Goal: Task Accomplishment & Management: Complete application form

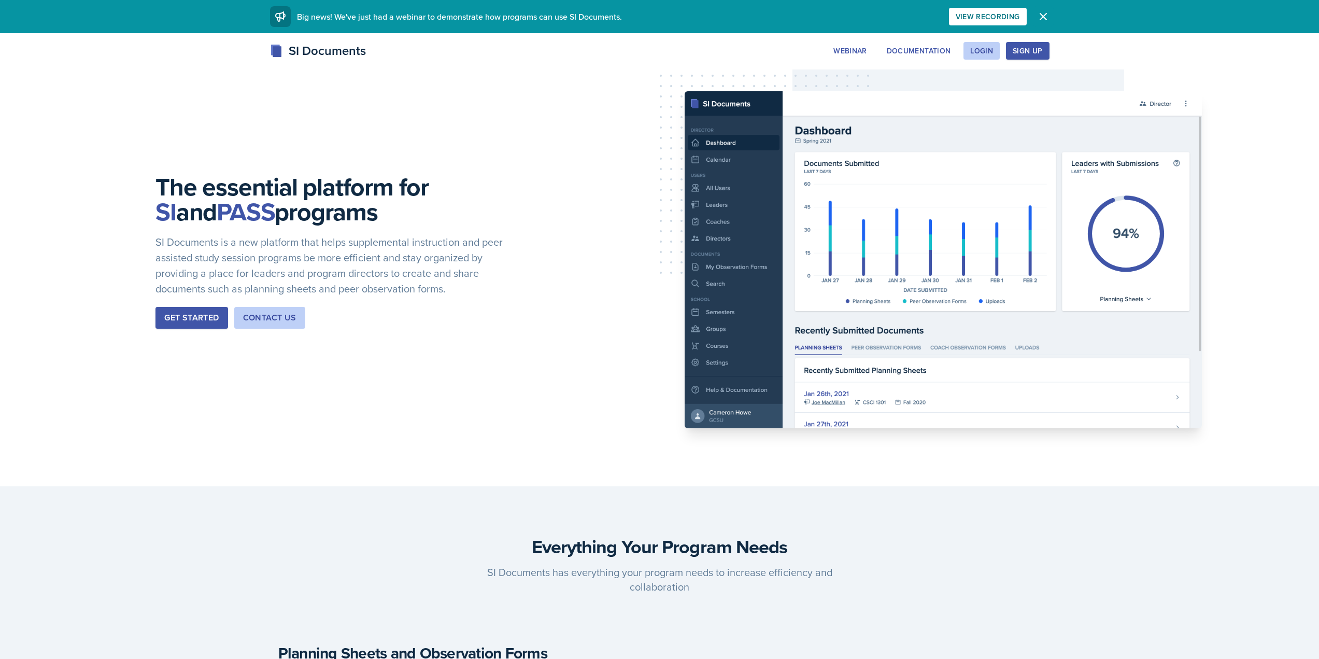
click at [1043, 20] on icon "button" at bounding box center [1043, 16] width 12 height 12
click at [983, 49] on div "Login" at bounding box center [981, 51] width 23 height 8
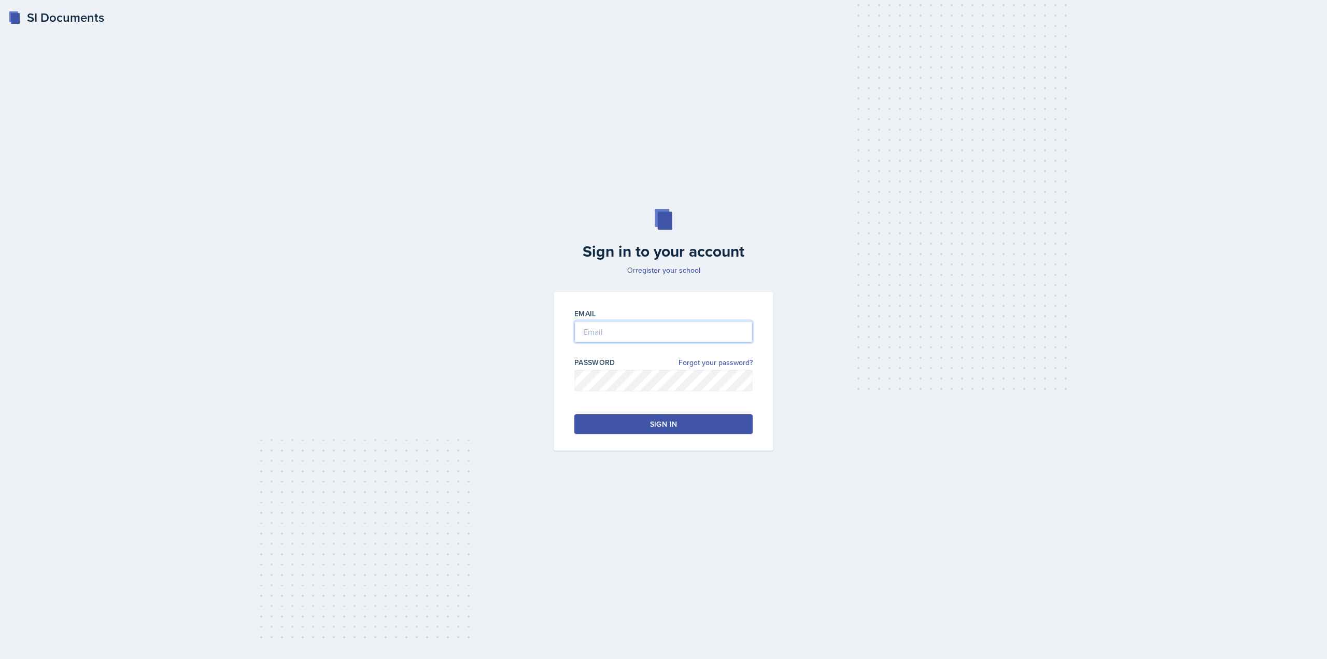
type input "[EMAIL_ADDRESS][DOMAIN_NAME]"
click at [662, 424] on div "Sign in" at bounding box center [663, 424] width 27 height 10
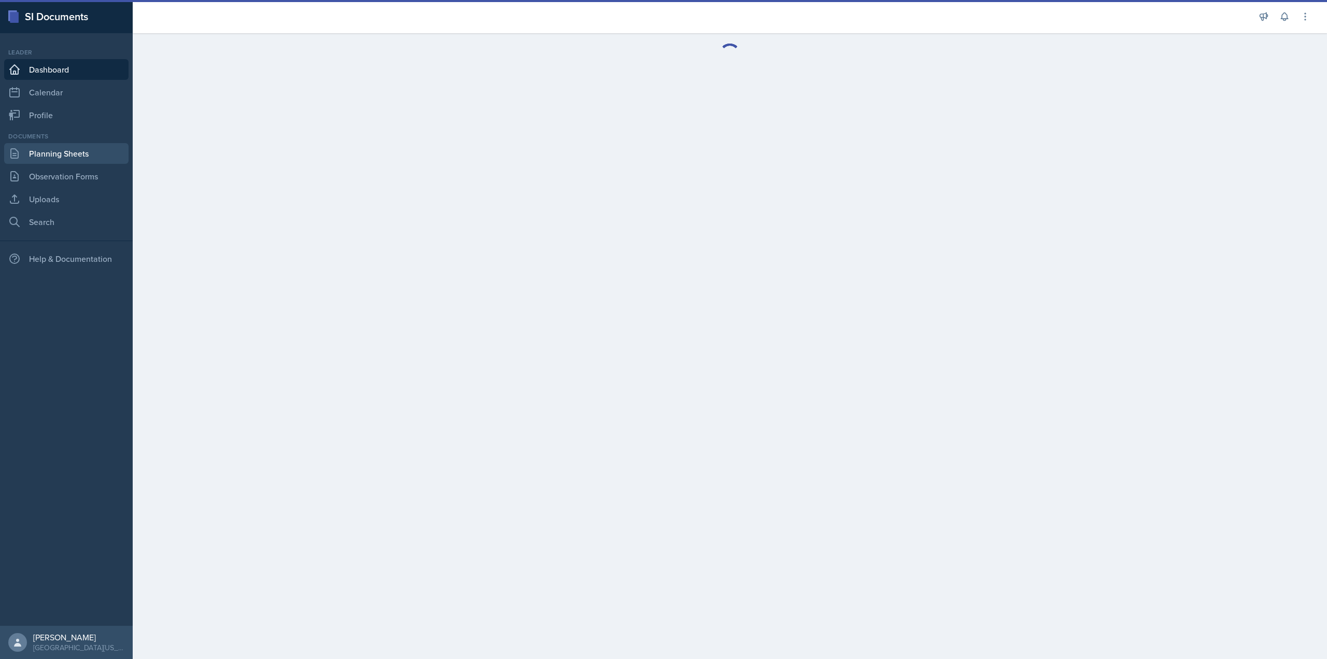
click at [50, 154] on link "Planning Sheets" at bounding box center [66, 153] width 124 height 21
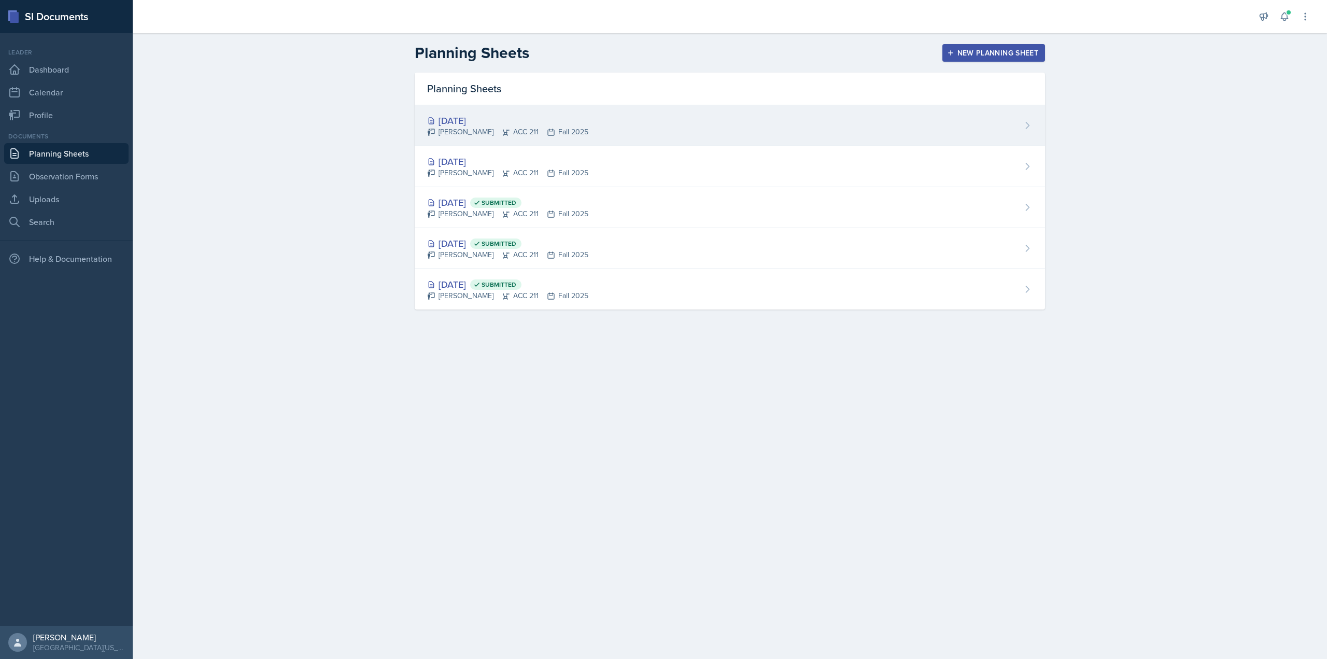
click at [553, 138] on div "[DATE] [PERSON_NAME] ACC 211 Fall 2025" at bounding box center [730, 125] width 630 height 41
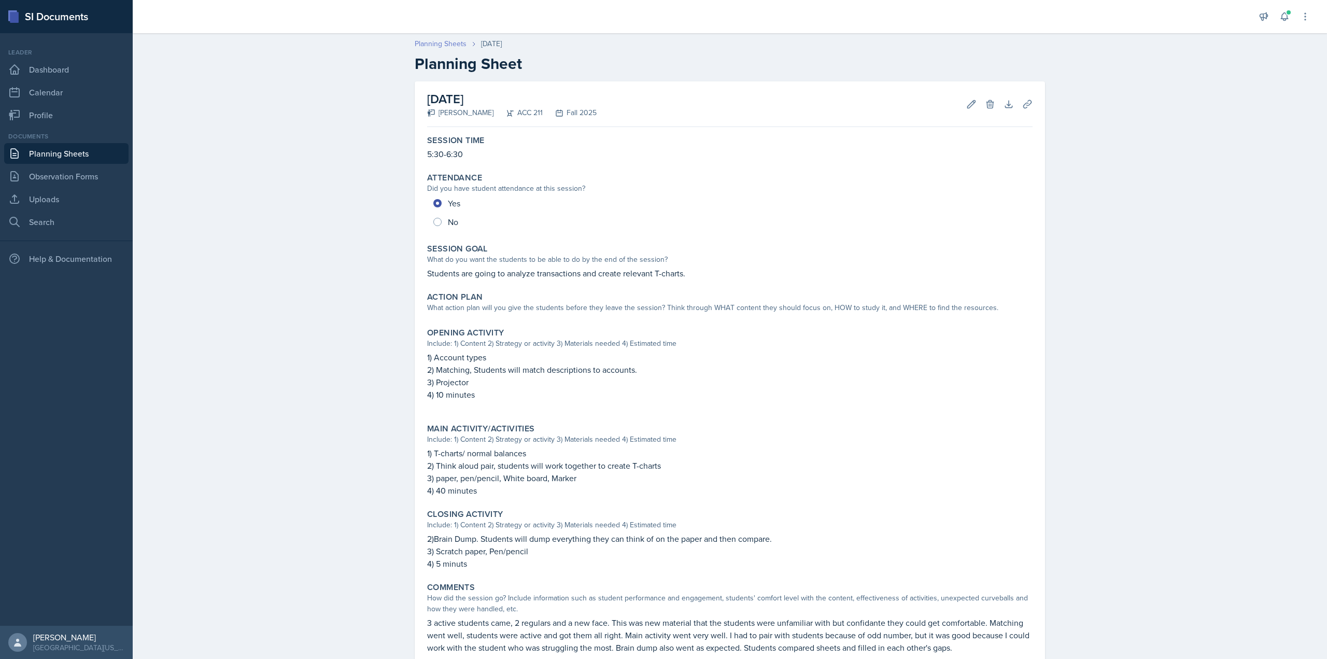
click at [435, 44] on link "Planning Sheets" at bounding box center [441, 43] width 52 height 11
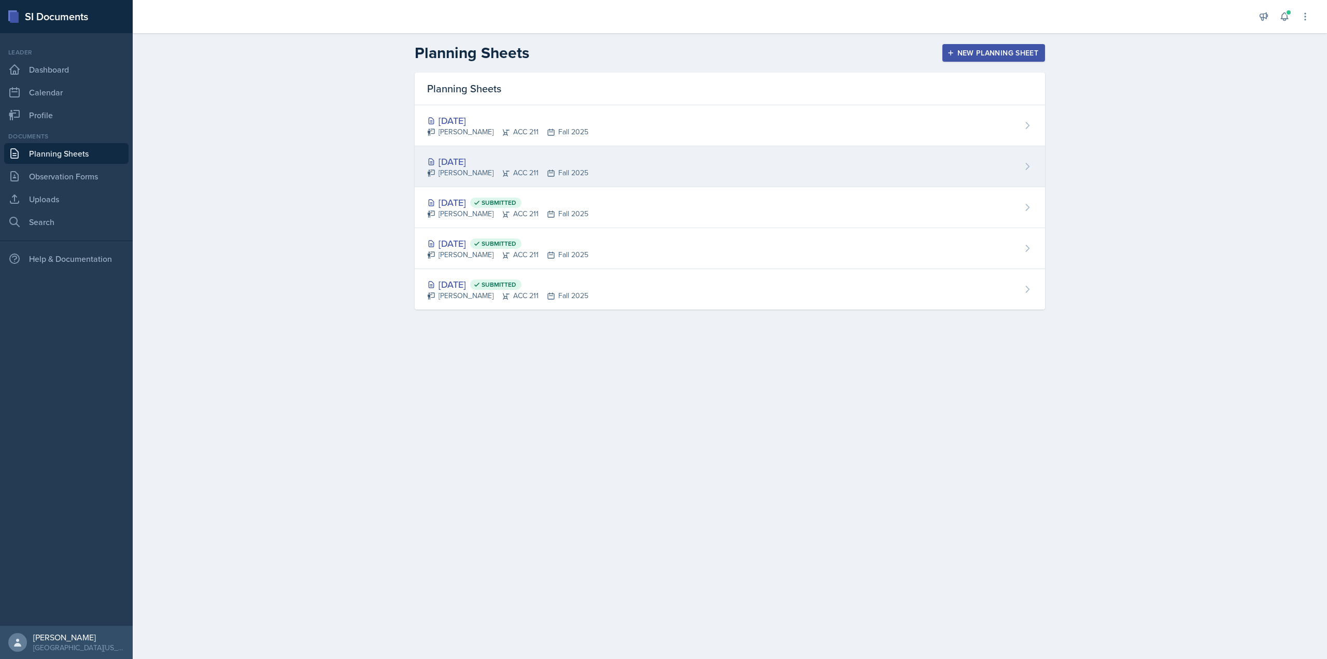
click at [479, 174] on div "[PERSON_NAME] ACC 211 Fall 2025" at bounding box center [507, 172] width 161 height 11
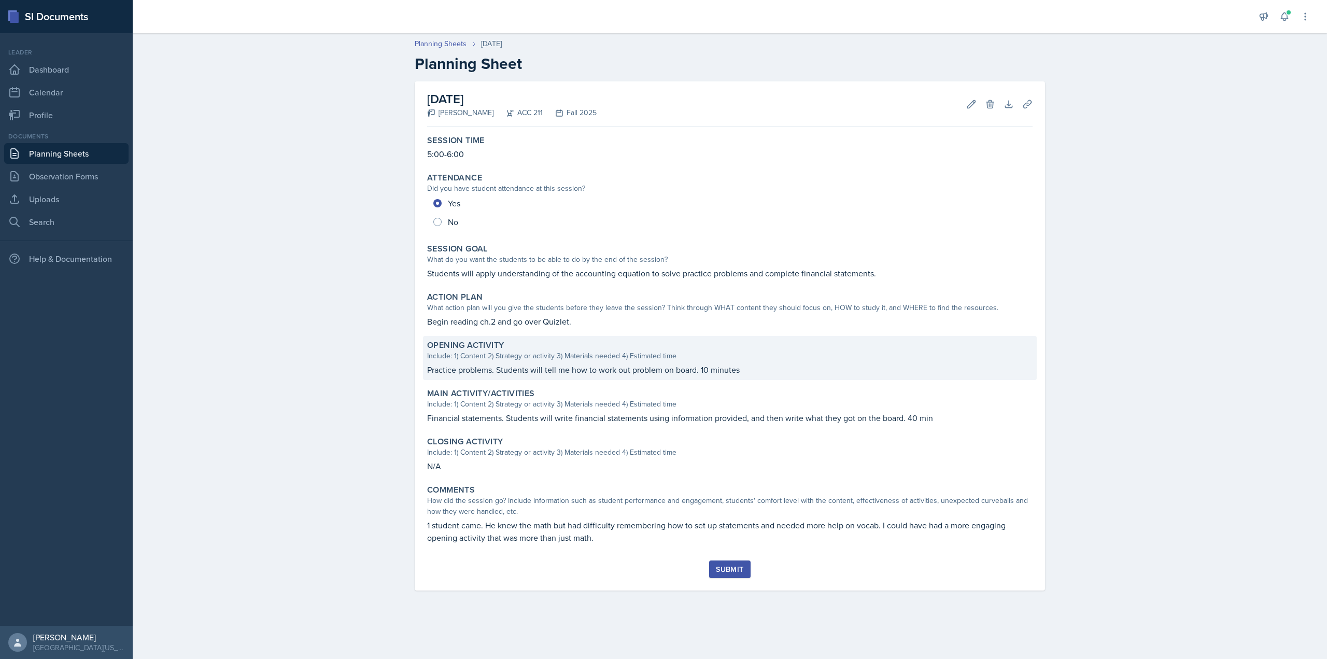
click at [475, 368] on p "Practice problems. Students will tell me how to work out problem on board. 10 m…" at bounding box center [729, 369] width 605 height 12
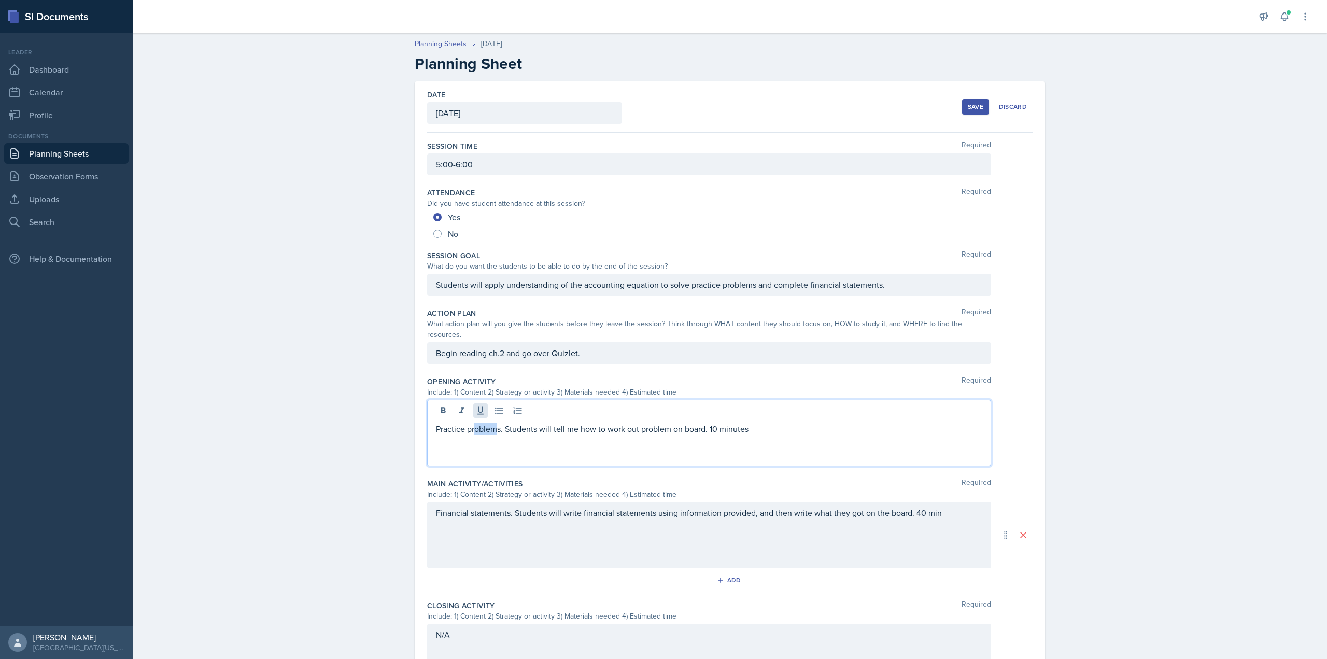
drag, startPoint x: 495, startPoint y: 399, endPoint x: 470, endPoint y: 398, distance: 25.4
click at [470, 400] on div "Practice problems. Students will tell me how to work out problem on board. 10 m…" at bounding box center [709, 433] width 564 height 66
click at [497, 423] on p "Practice problems. Students will tell me how to work out problem on board. 10 m…" at bounding box center [709, 428] width 546 height 12
click at [498, 422] on p "Practice problems. Students will tell me how to work out problem on board. 10 m…" at bounding box center [709, 428] width 546 height 12
drag, startPoint x: 498, startPoint y: 417, endPoint x: 430, endPoint y: 405, distance: 69.0
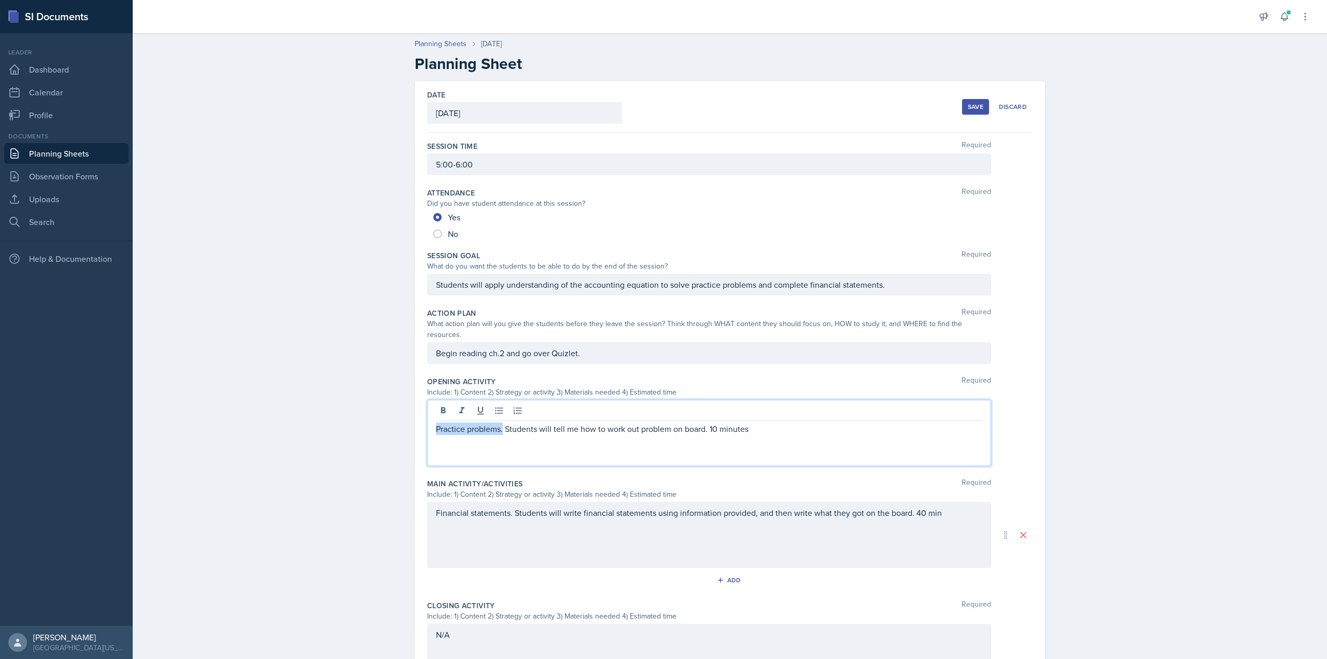
click at [430, 405] on div "Practice problems. Students will tell me how to work out problem on board. 10 m…" at bounding box center [709, 433] width 564 height 66
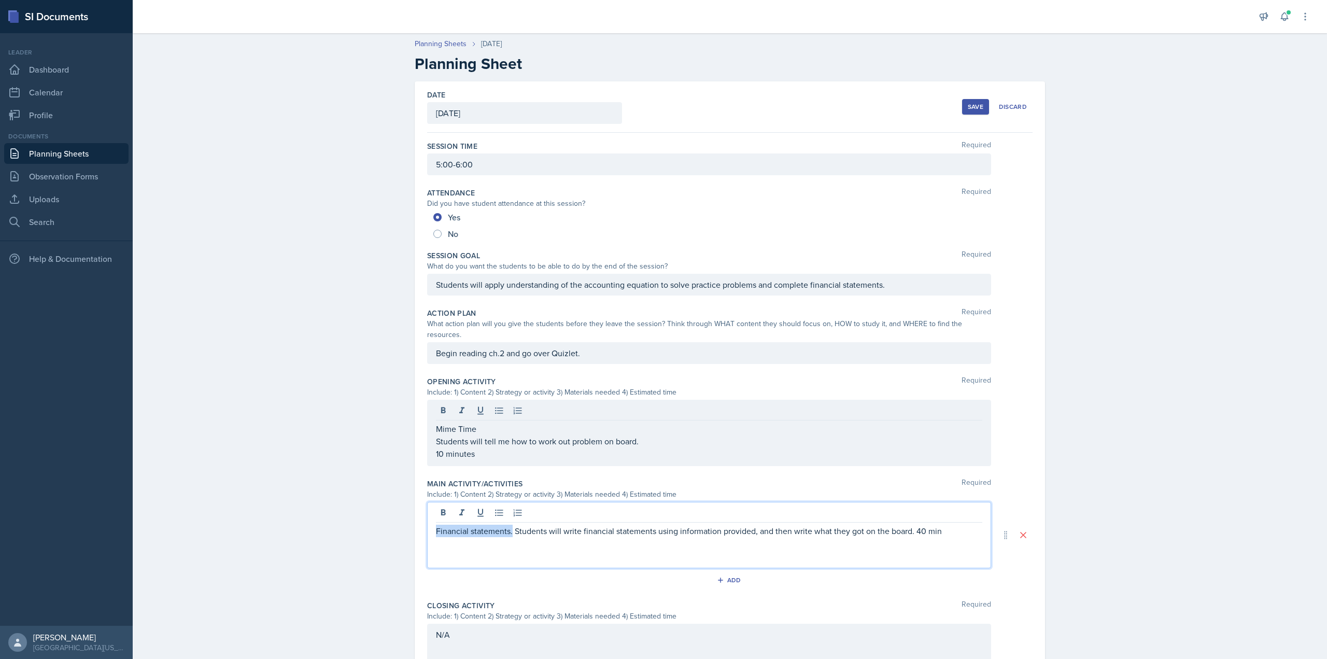
drag, startPoint x: 508, startPoint y: 501, endPoint x: 414, endPoint y: 510, distance: 95.2
click at [420, 507] on div "Date [DATE] [DATE] 31 1 2 3 4 5 6 7 8 9 10 11 12 13 14 15 16 17 18 19 20 21 22 …" at bounding box center [730, 434] width 630 height 706
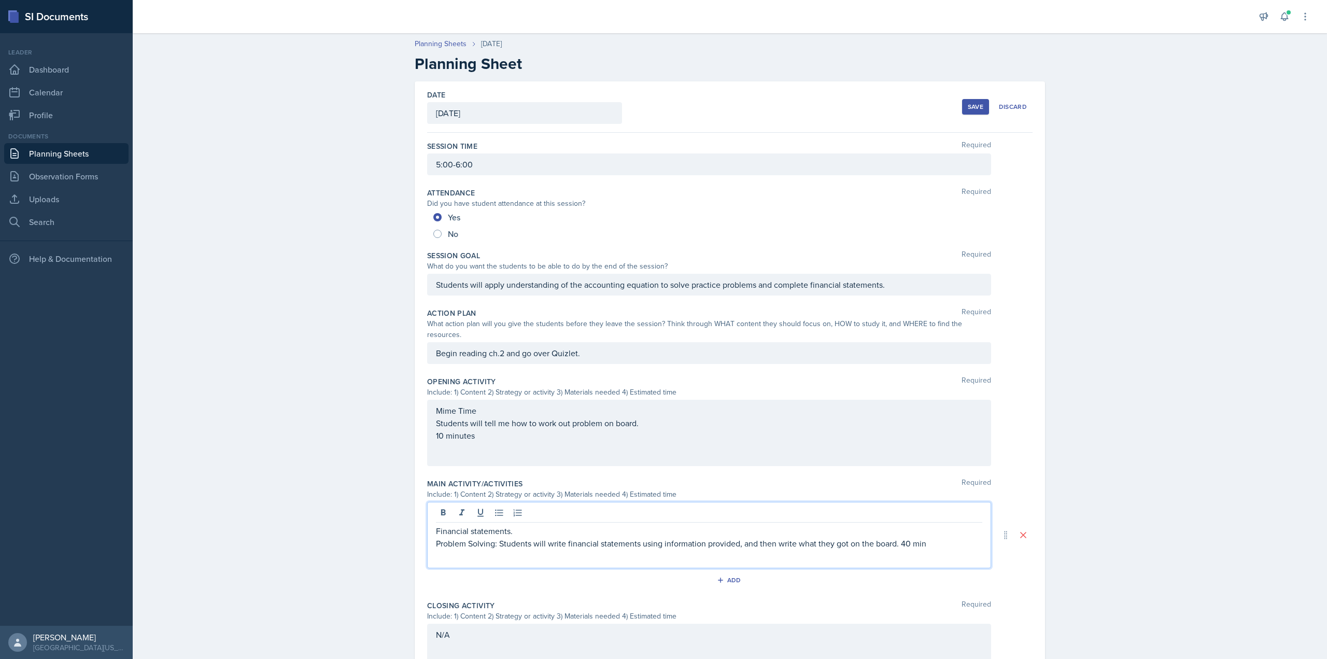
click at [899, 537] on p "Problem Solving: Students will write financial statements using information pro…" at bounding box center [709, 543] width 546 height 12
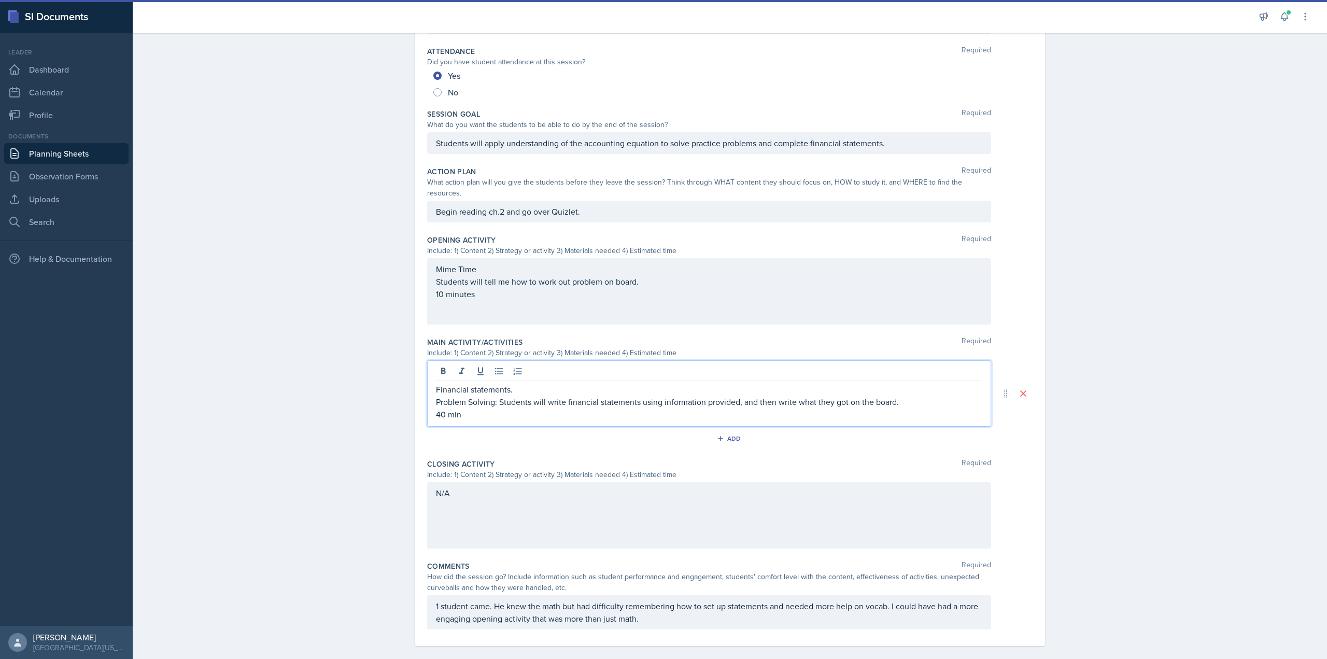
scroll to position [143, 0]
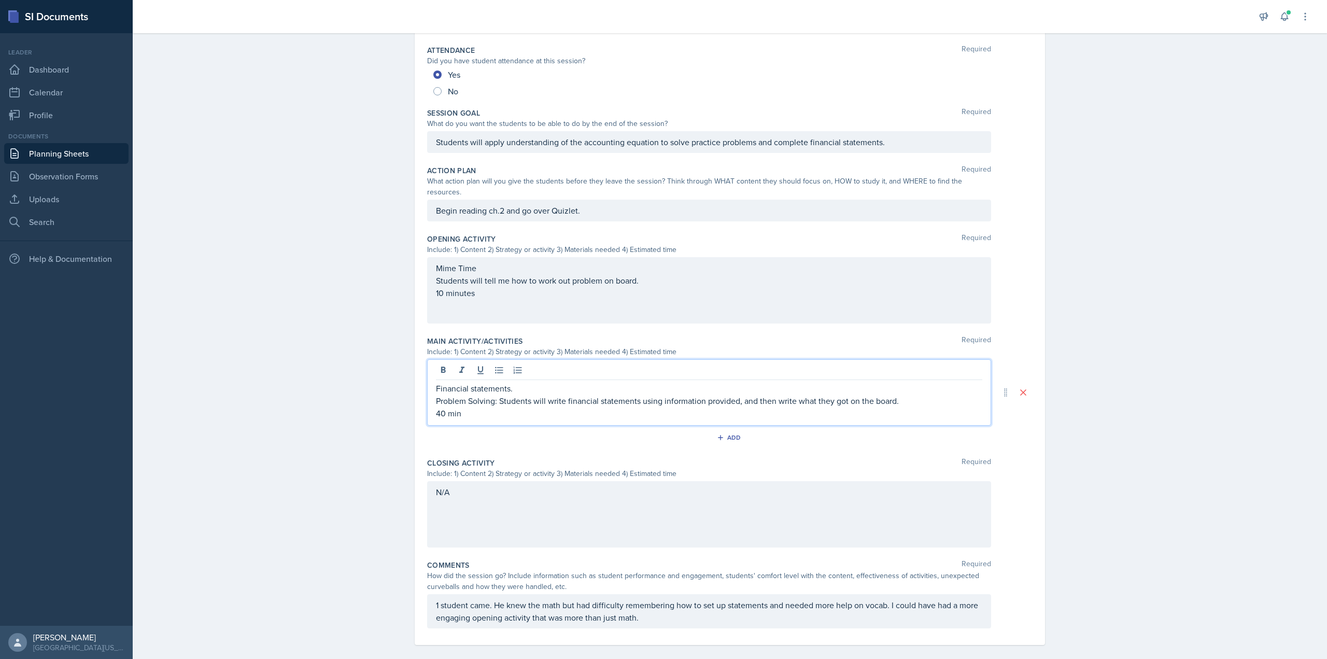
click at [337, 395] on div "Planning Sheets [DATE] Planning Sheet Date [DATE] [DATE] 31 1 2 3 4 5 6 7 8 9 1…" at bounding box center [730, 277] width 1194 height 784
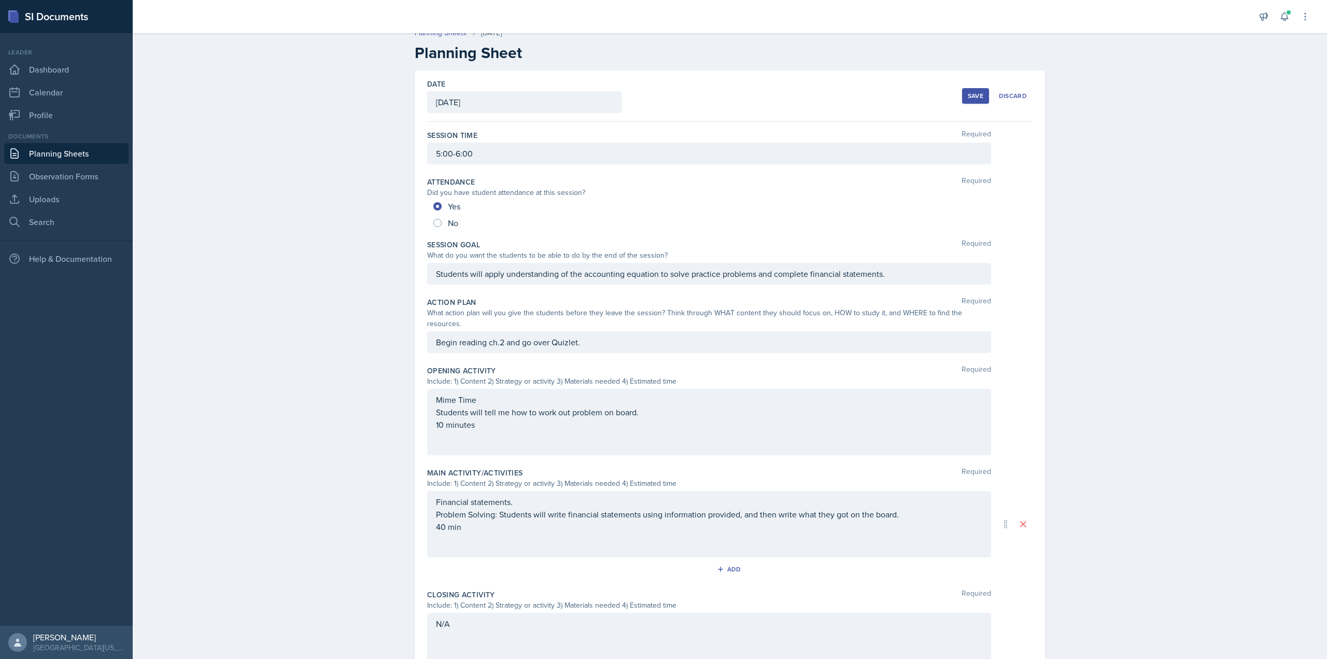
scroll to position [0, 0]
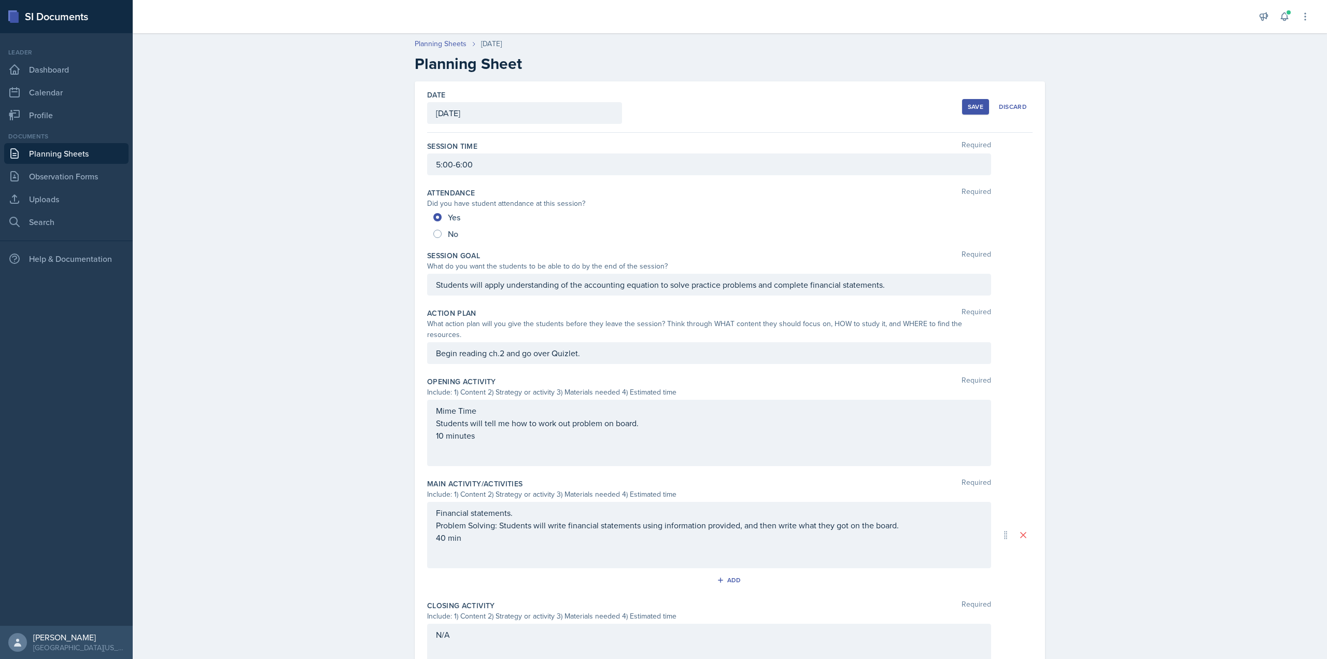
click at [970, 106] on div "Save" at bounding box center [976, 107] width 16 height 8
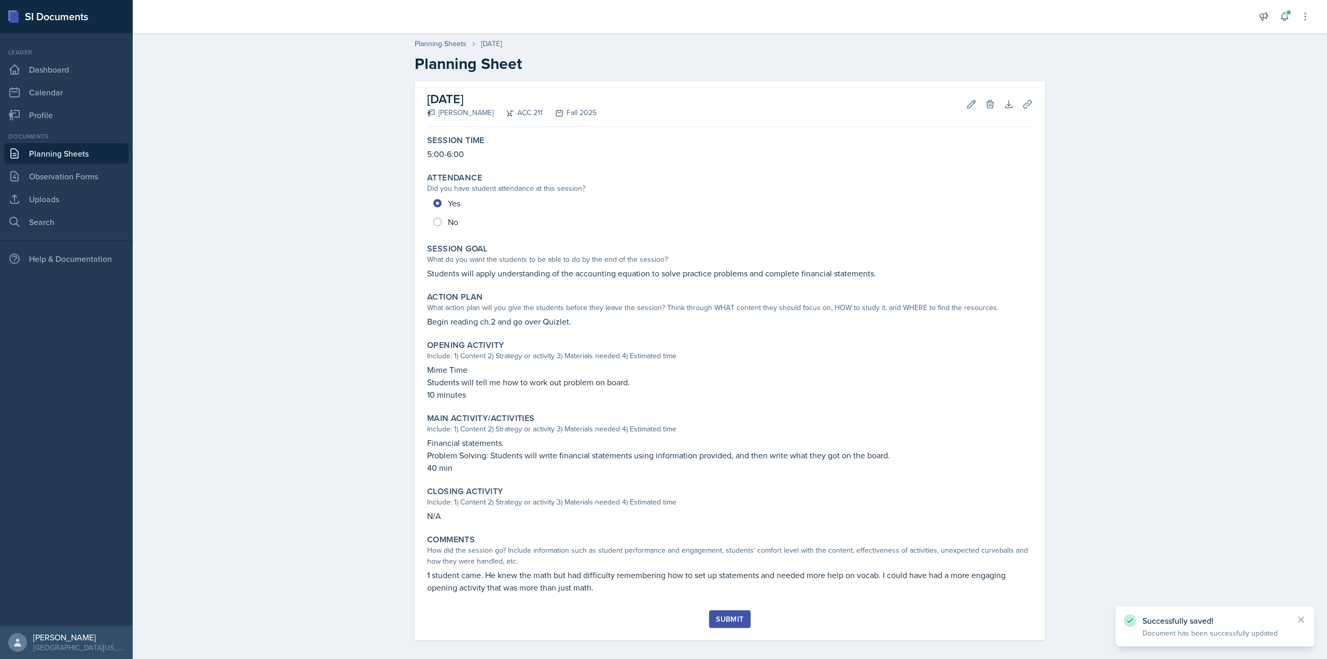
click at [740, 624] on button "Submit" at bounding box center [729, 619] width 41 height 18
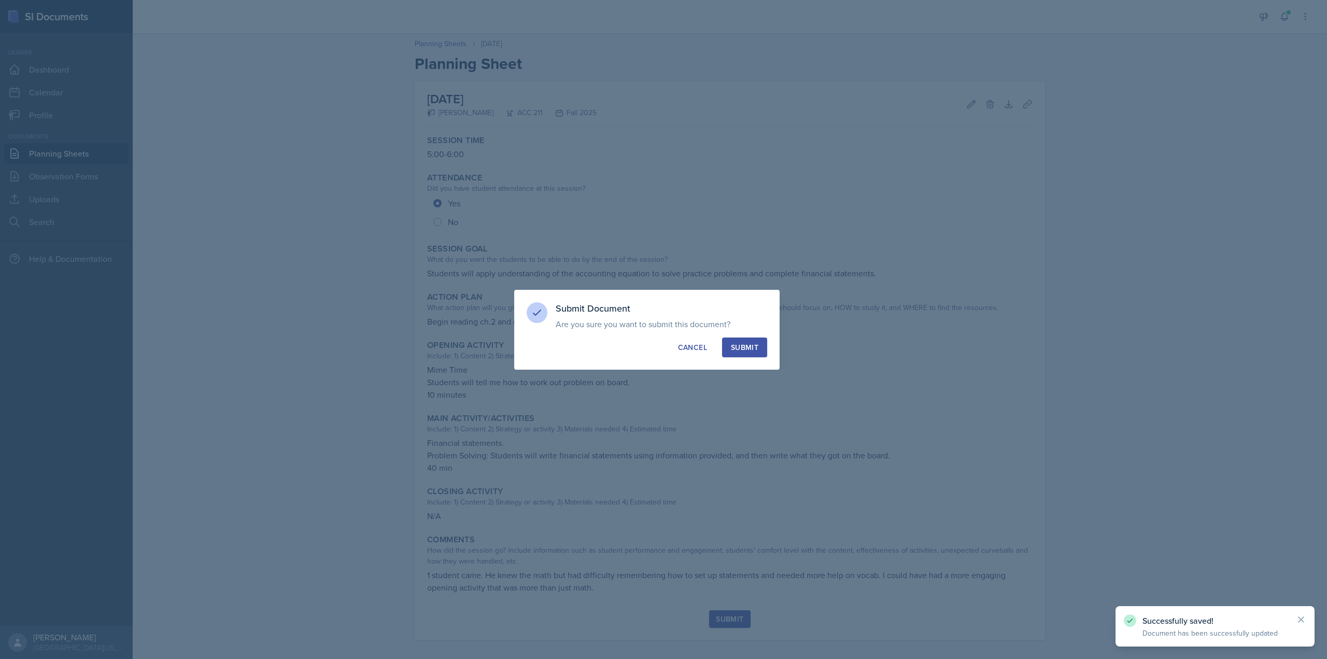
click at [751, 346] on div "Submit" at bounding box center [744, 347] width 27 height 10
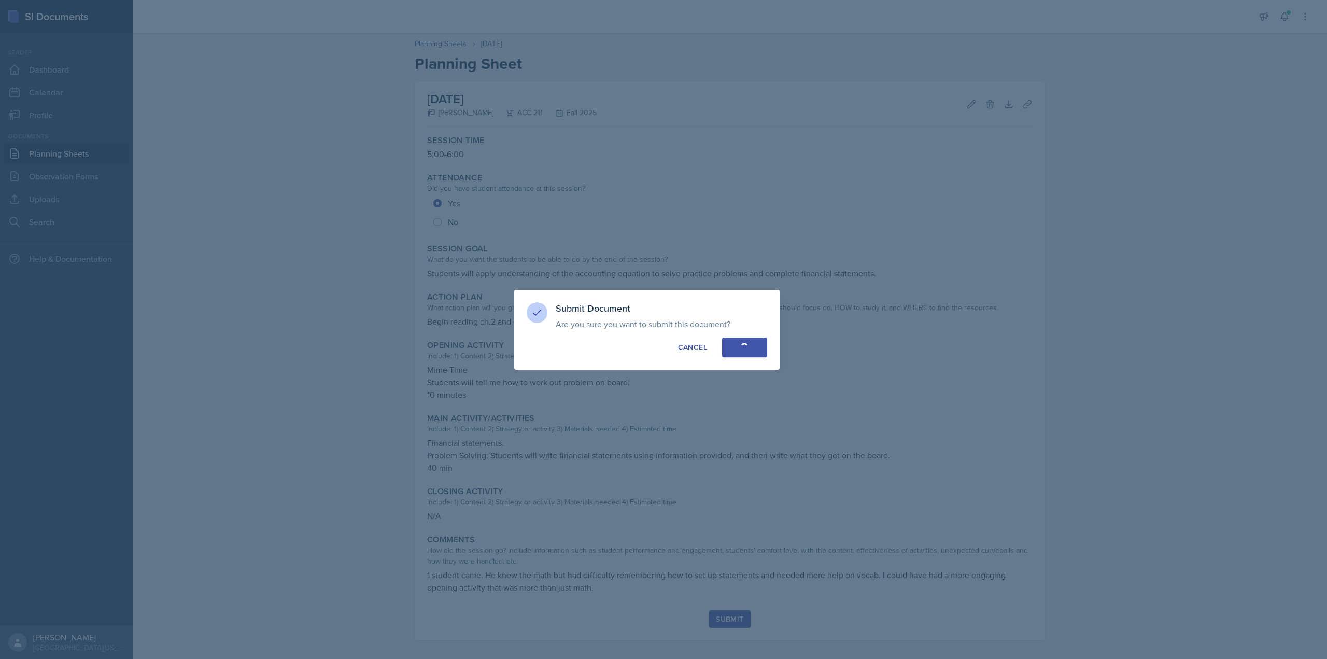
radio input "true"
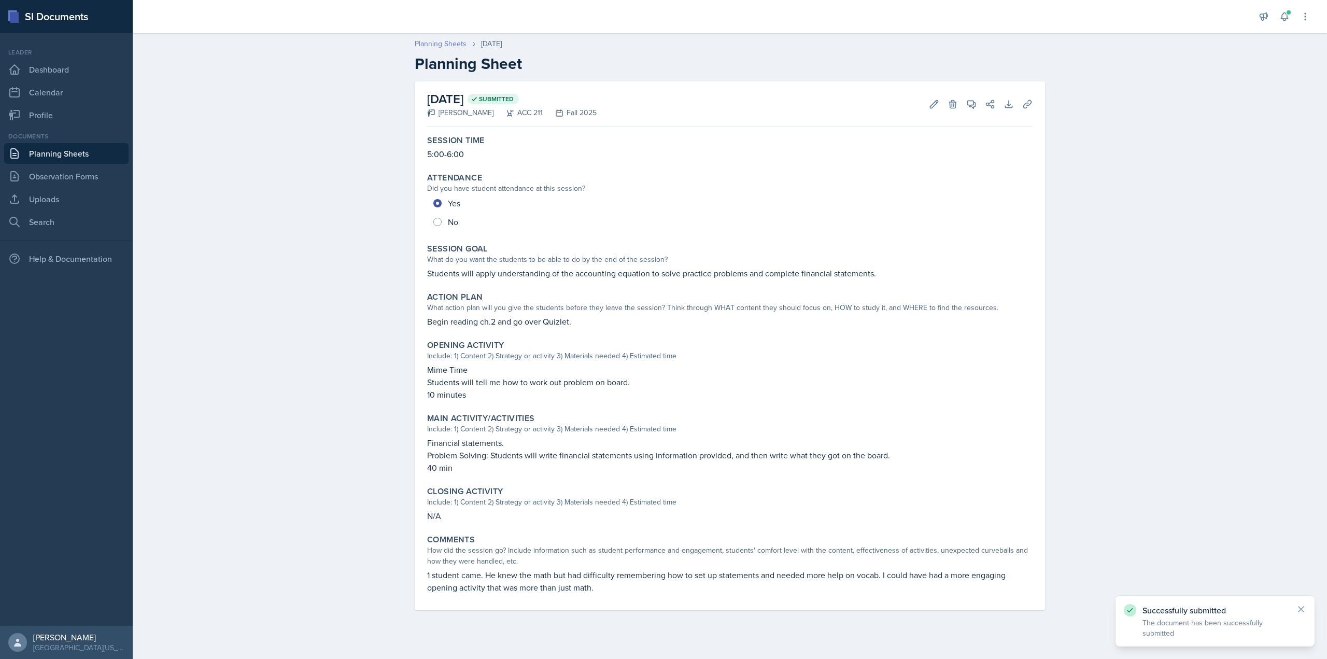
click at [456, 46] on link "Planning Sheets" at bounding box center [441, 43] width 52 height 11
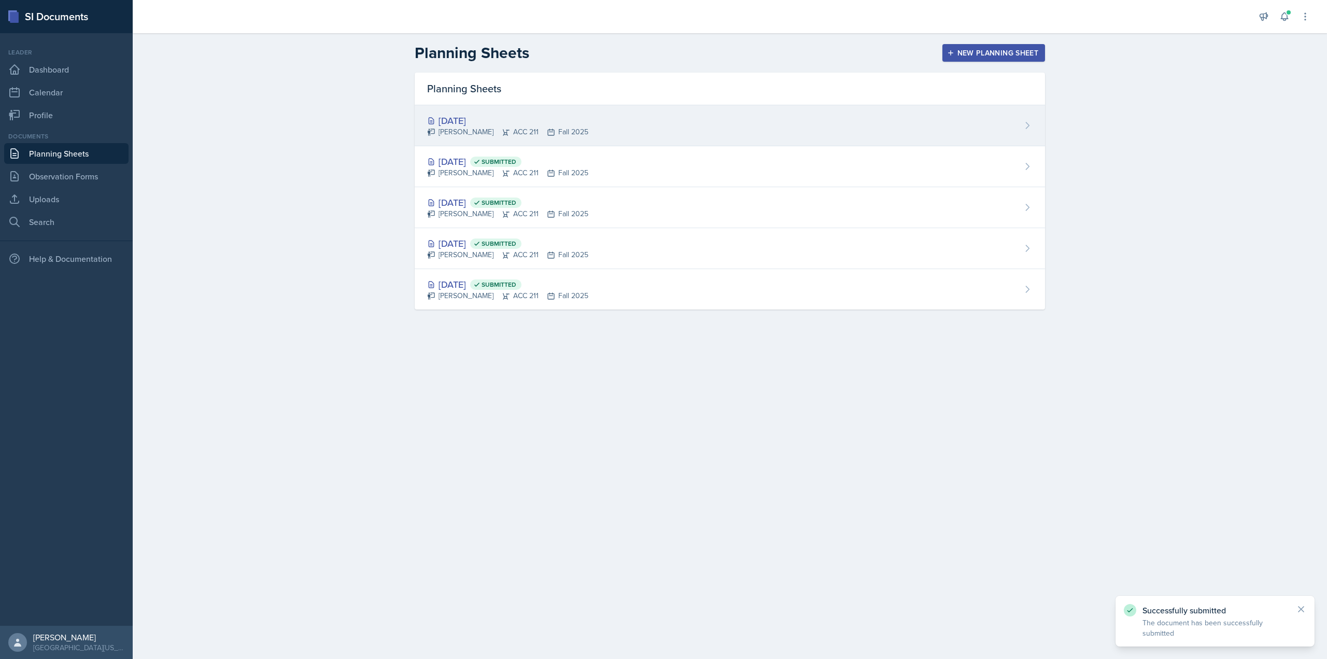
click at [524, 122] on div "[DATE]" at bounding box center [507, 121] width 161 height 14
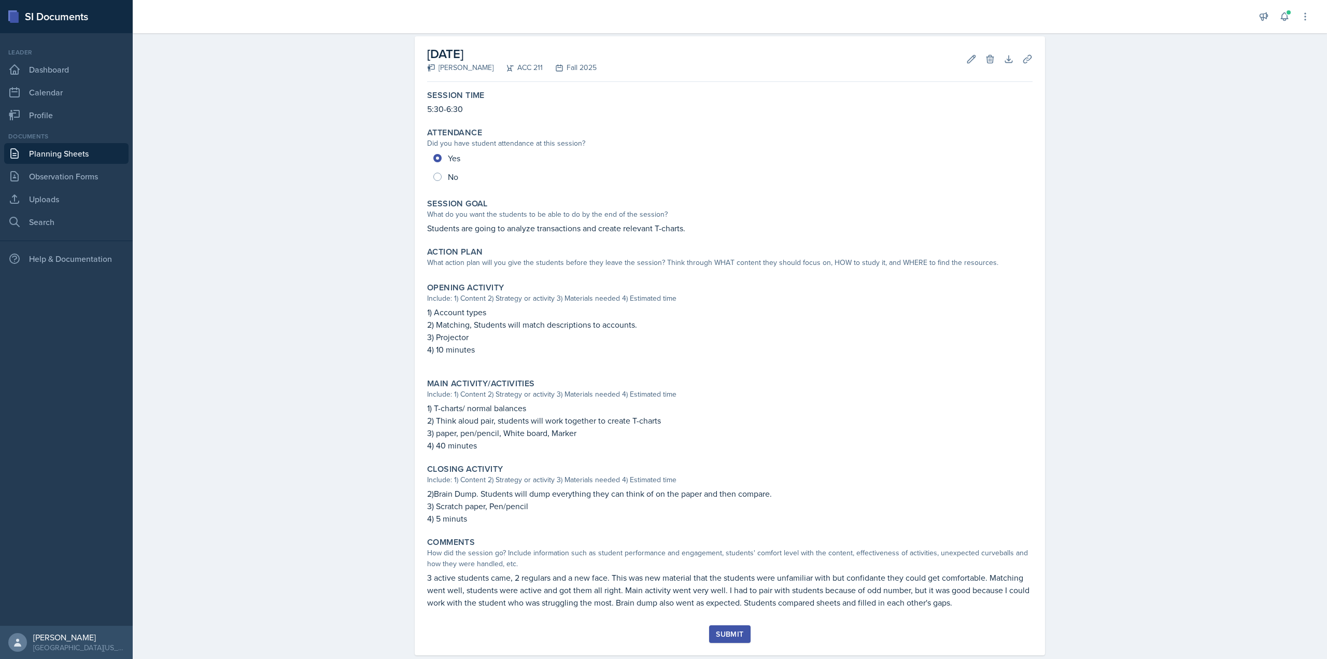
scroll to position [66, 0]
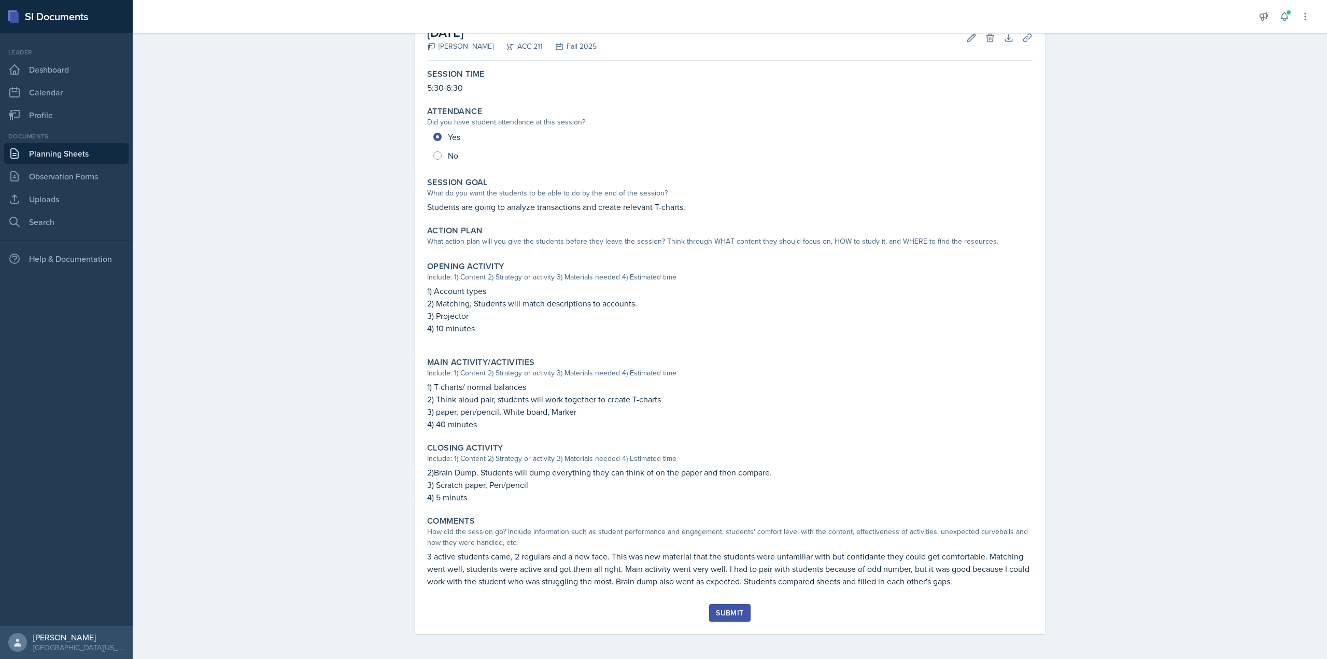
drag, startPoint x: 357, startPoint y: 221, endPoint x: 359, endPoint y: 264, distance: 43.6
click at [741, 617] on button "Submit" at bounding box center [729, 613] width 41 height 18
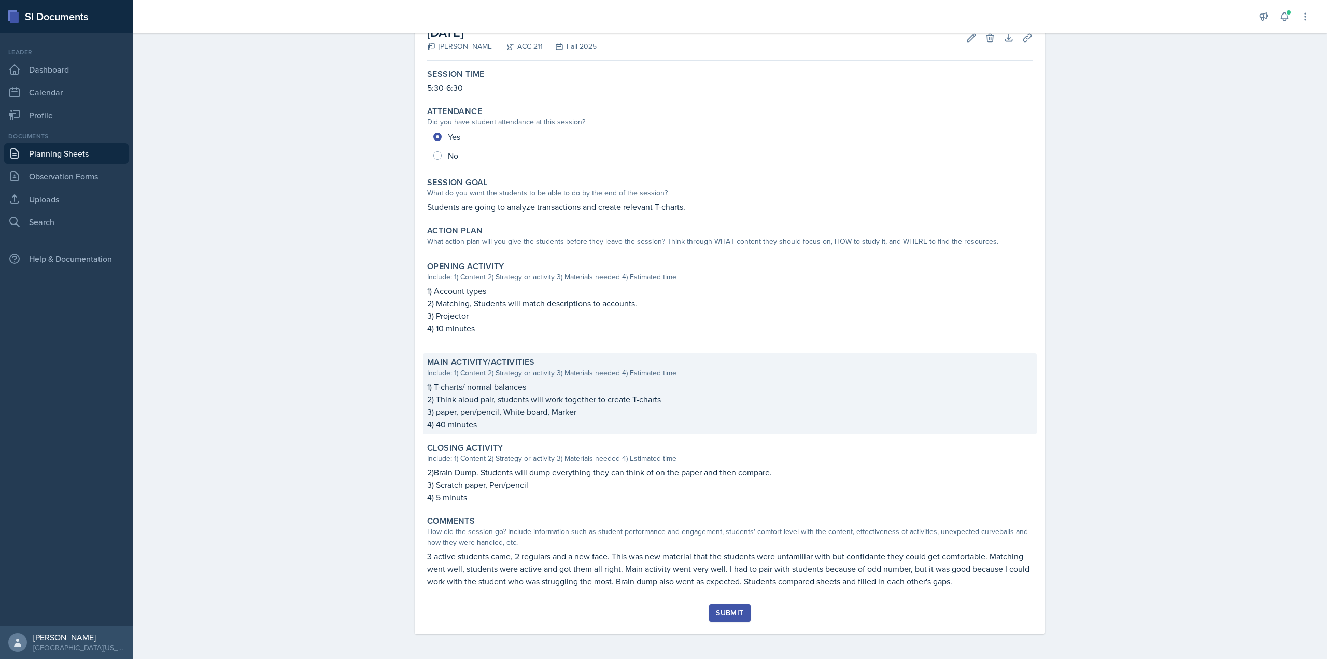
click at [703, 430] on div "Main Activity/Activities Include: 1) Content 2) Strategy or activity 3) Materia…" at bounding box center [730, 393] width 614 height 81
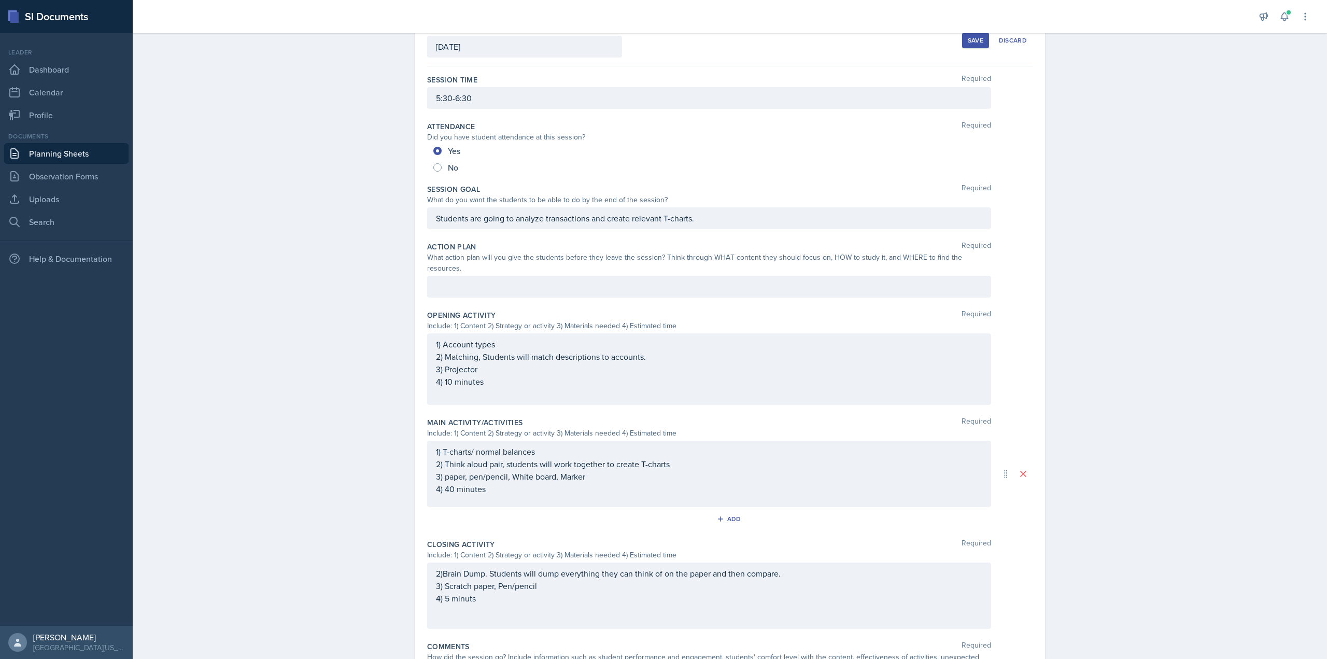
click at [1110, 296] on div "Planning Sheets [DATE] Planning Sheet Date [DATE] [DATE] 31 1 2 3 4 5 6 7 8 9 1…" at bounding box center [730, 369] width 1194 height 814
click at [822, 279] on div at bounding box center [709, 287] width 564 height 22
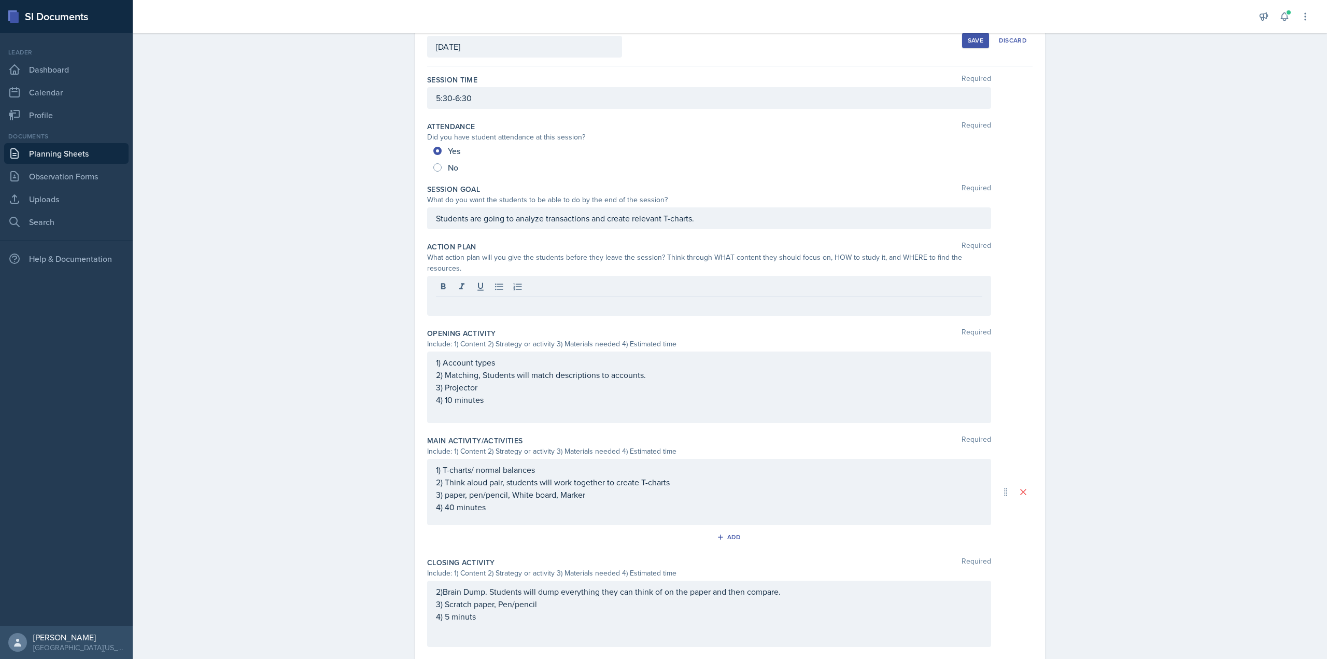
click at [1079, 291] on div "Planning Sheets [DATE] Planning Sheet Date [DATE] [DATE] 31 1 2 3 4 5 6 7 8 9 1…" at bounding box center [730, 378] width 1194 height 832
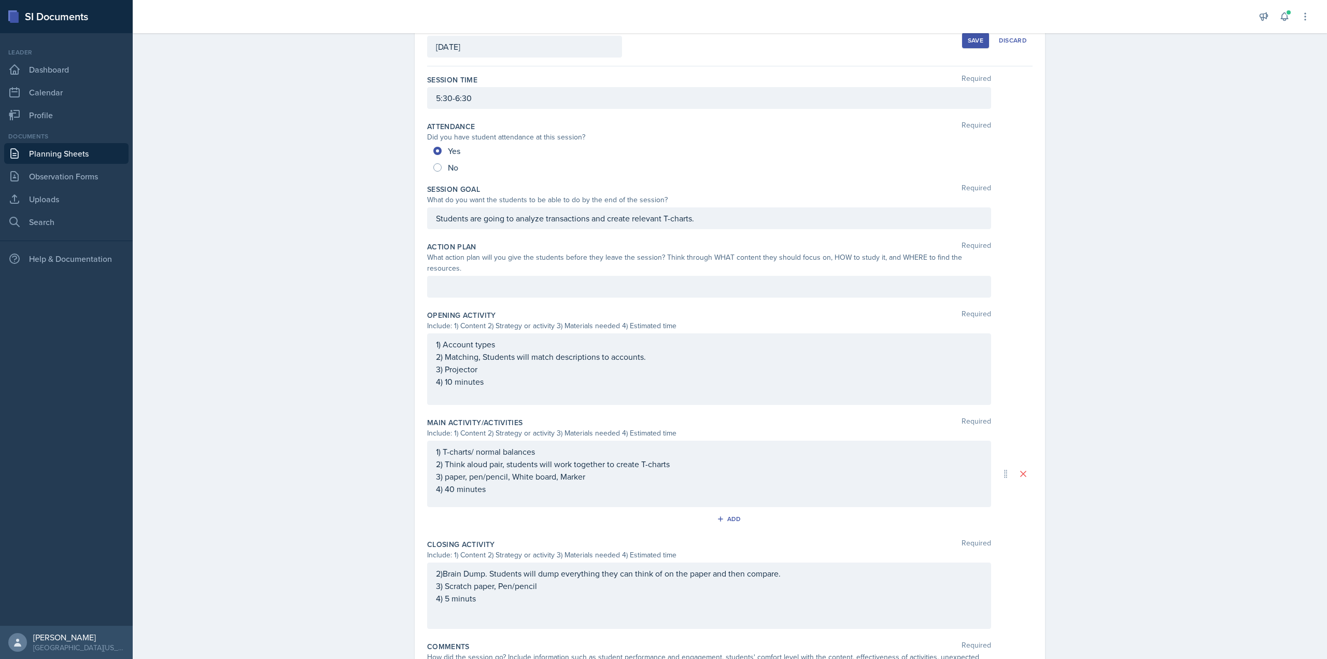
click at [964, 276] on div at bounding box center [709, 287] width 564 height 22
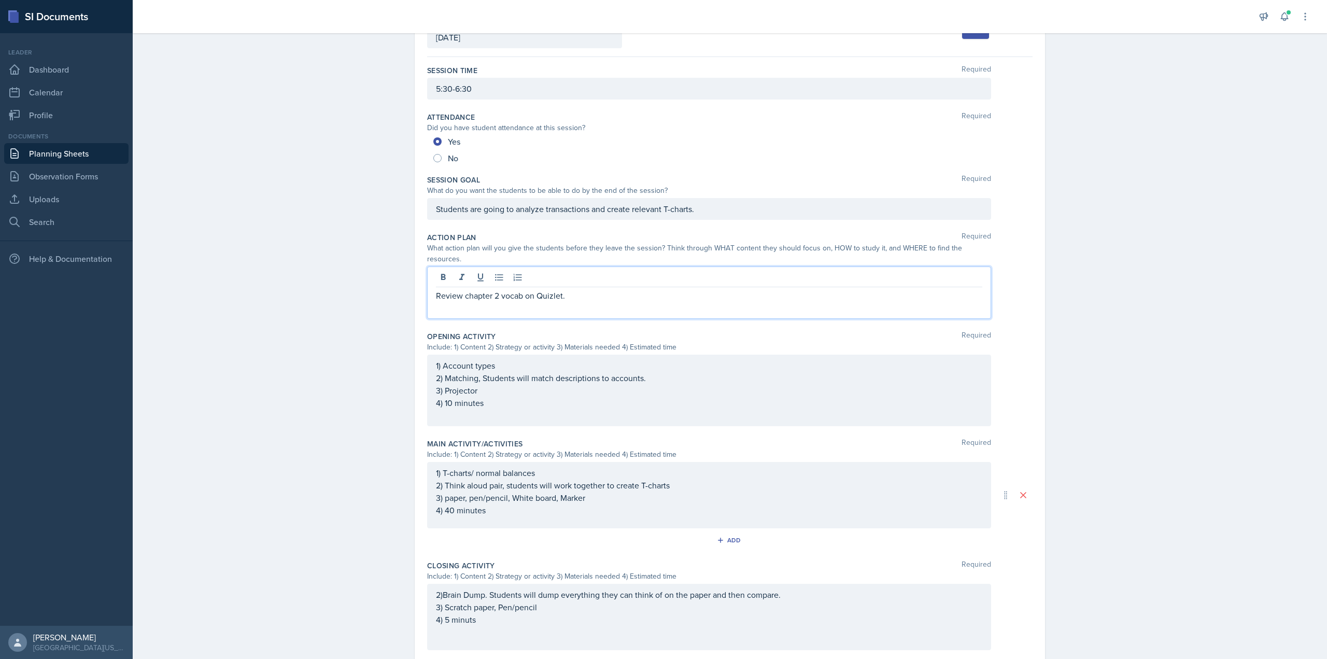
scroll to position [48, 0]
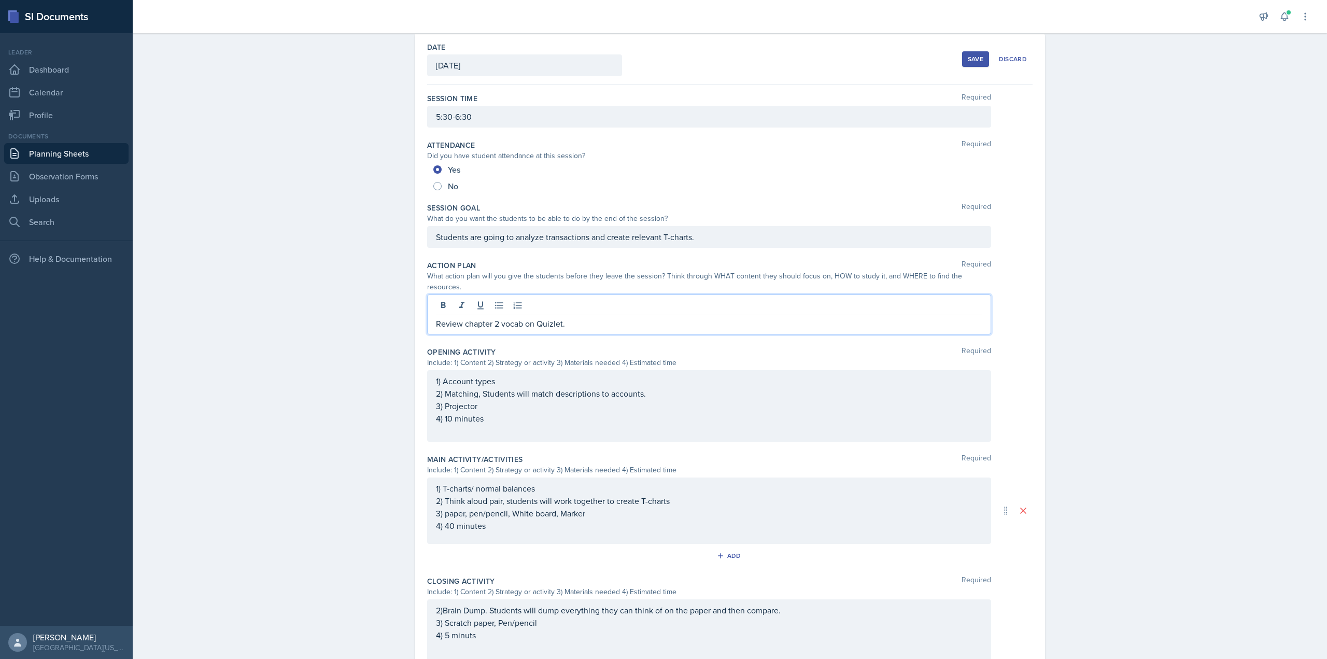
click at [975, 59] on div "Save" at bounding box center [976, 59] width 16 height 8
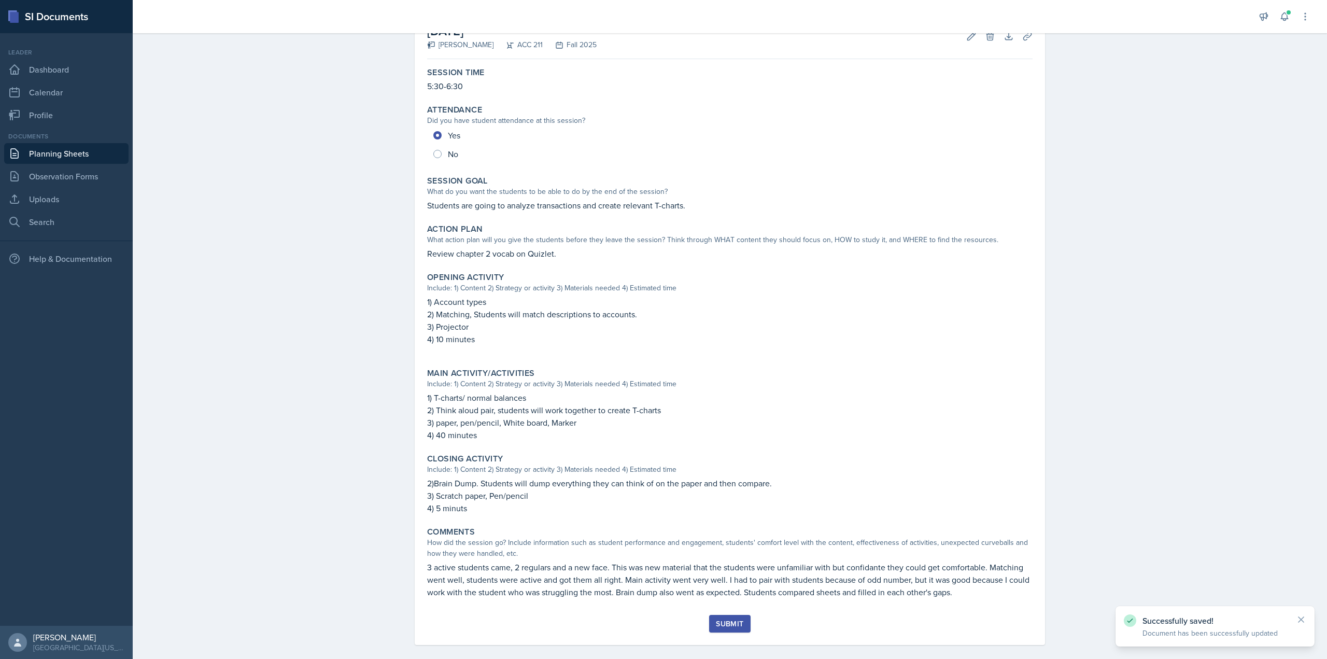
scroll to position [79, 0]
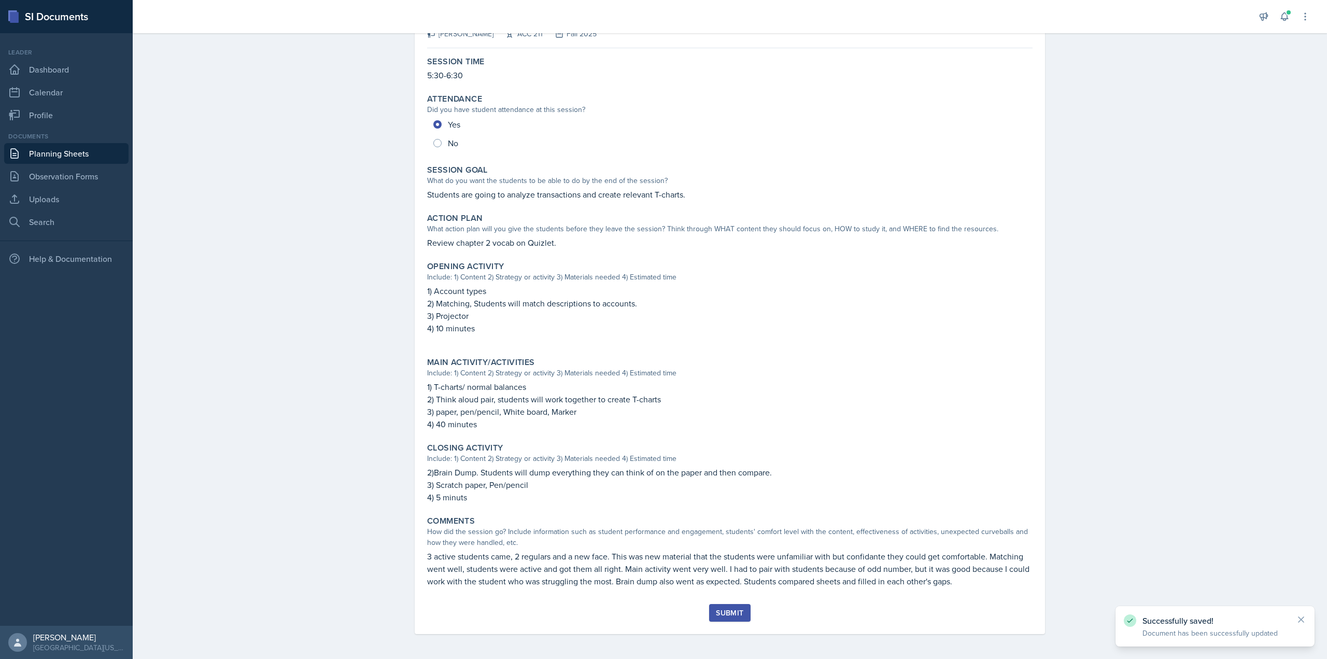
click at [727, 613] on div "Submit" at bounding box center [729, 612] width 27 height 8
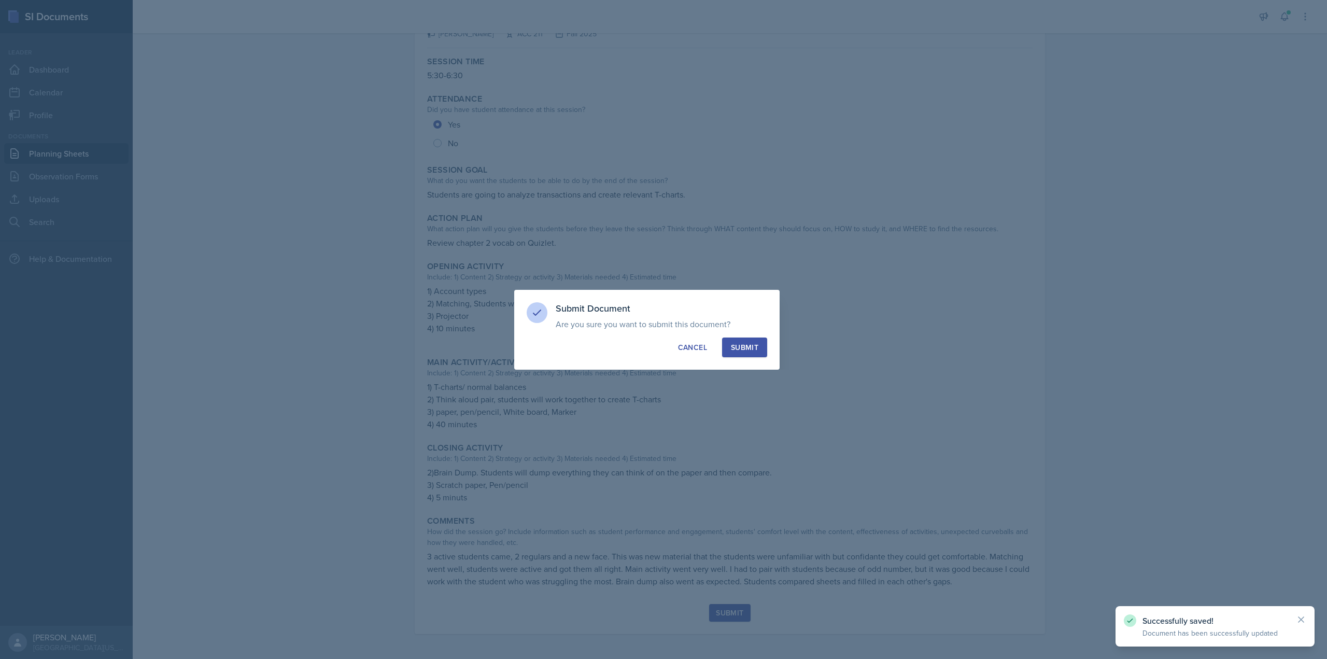
click at [751, 339] on button "Submit" at bounding box center [744, 347] width 45 height 20
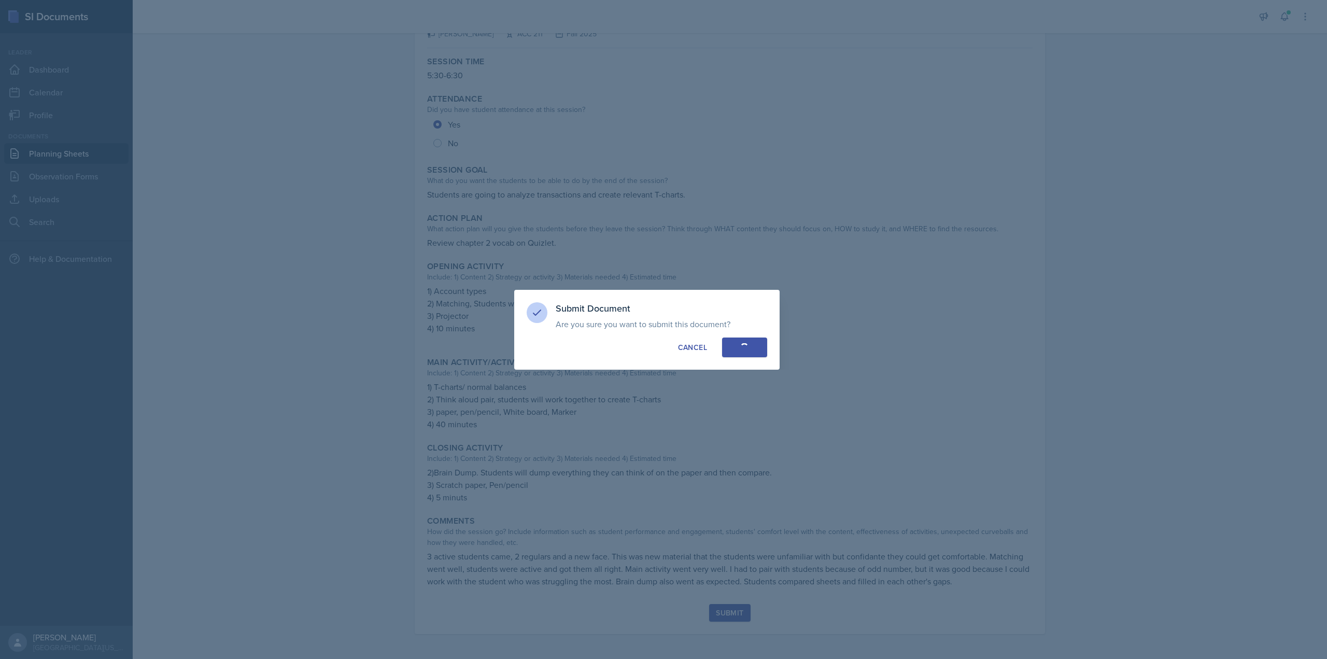
radio input "true"
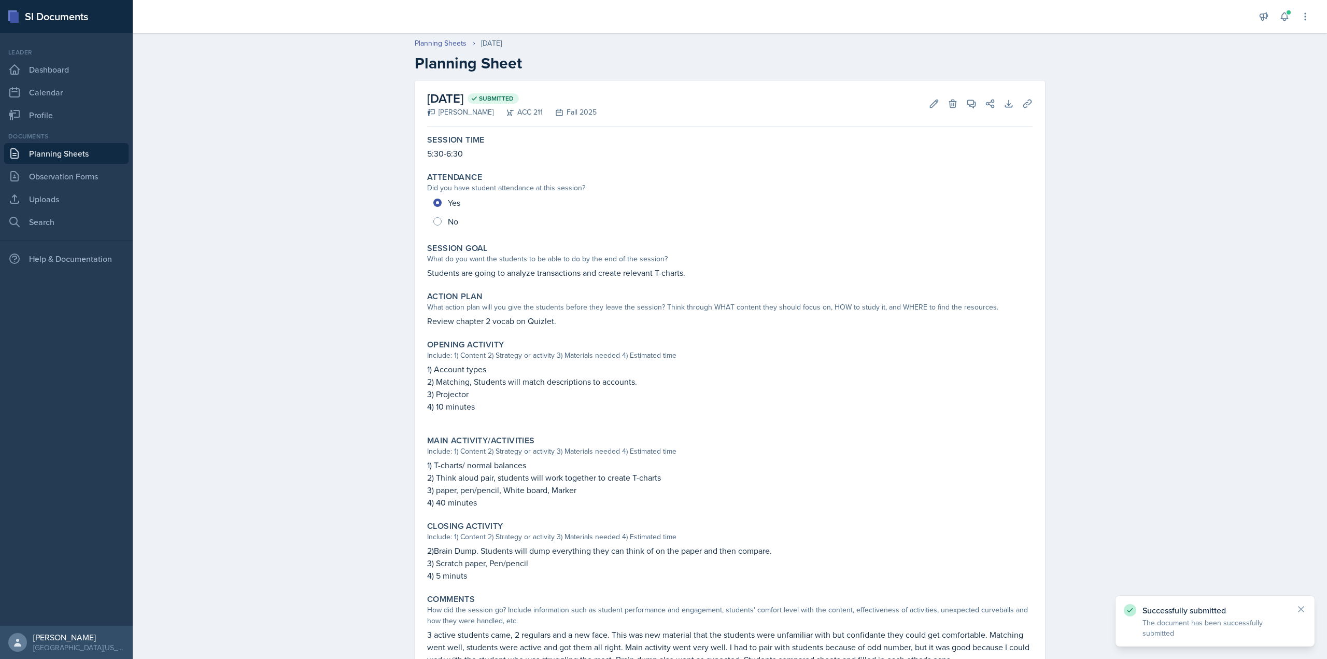
scroll to position [0, 0]
click at [438, 49] on link "Planning Sheets" at bounding box center [441, 43] width 52 height 11
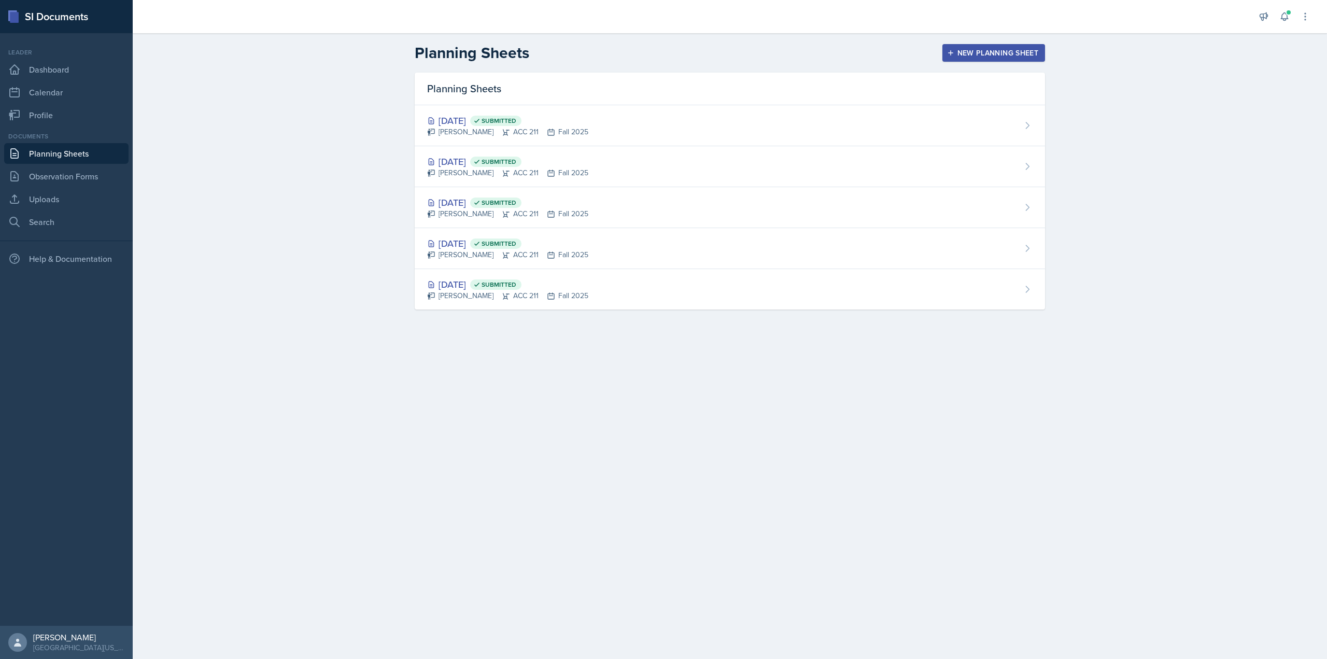
click at [1012, 56] on div "New Planning Sheet" at bounding box center [993, 53] width 89 height 8
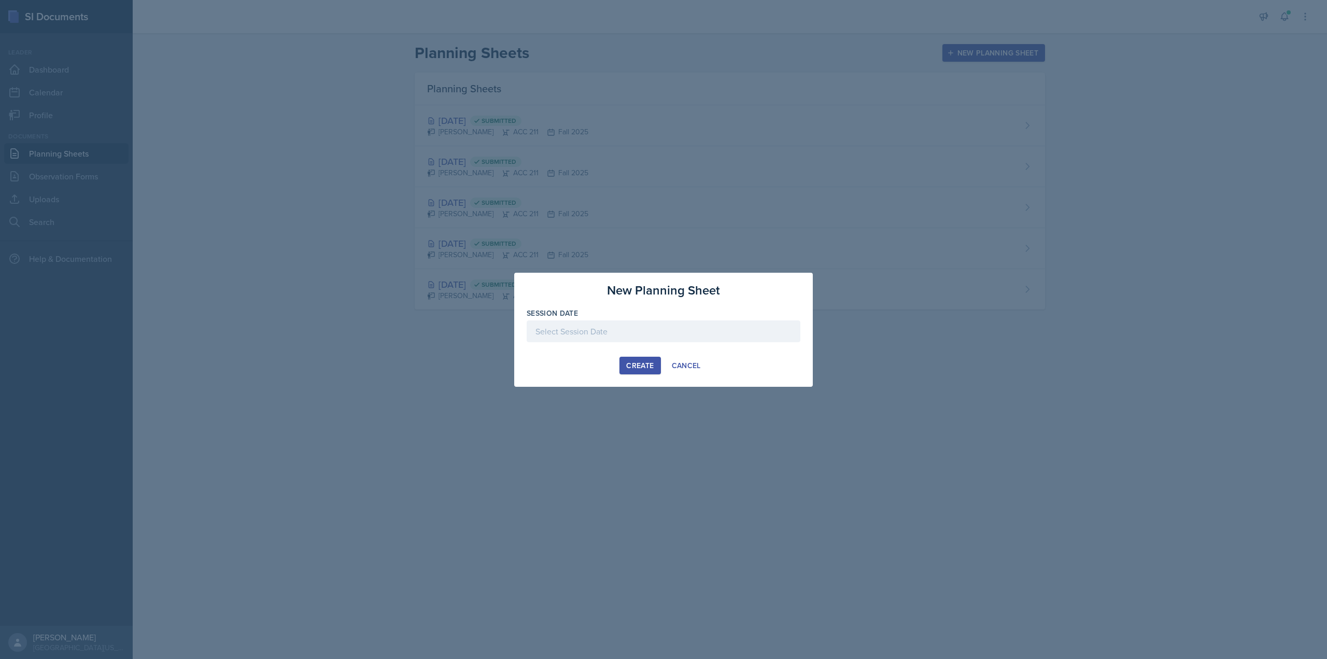
click at [650, 338] on div at bounding box center [664, 331] width 274 height 22
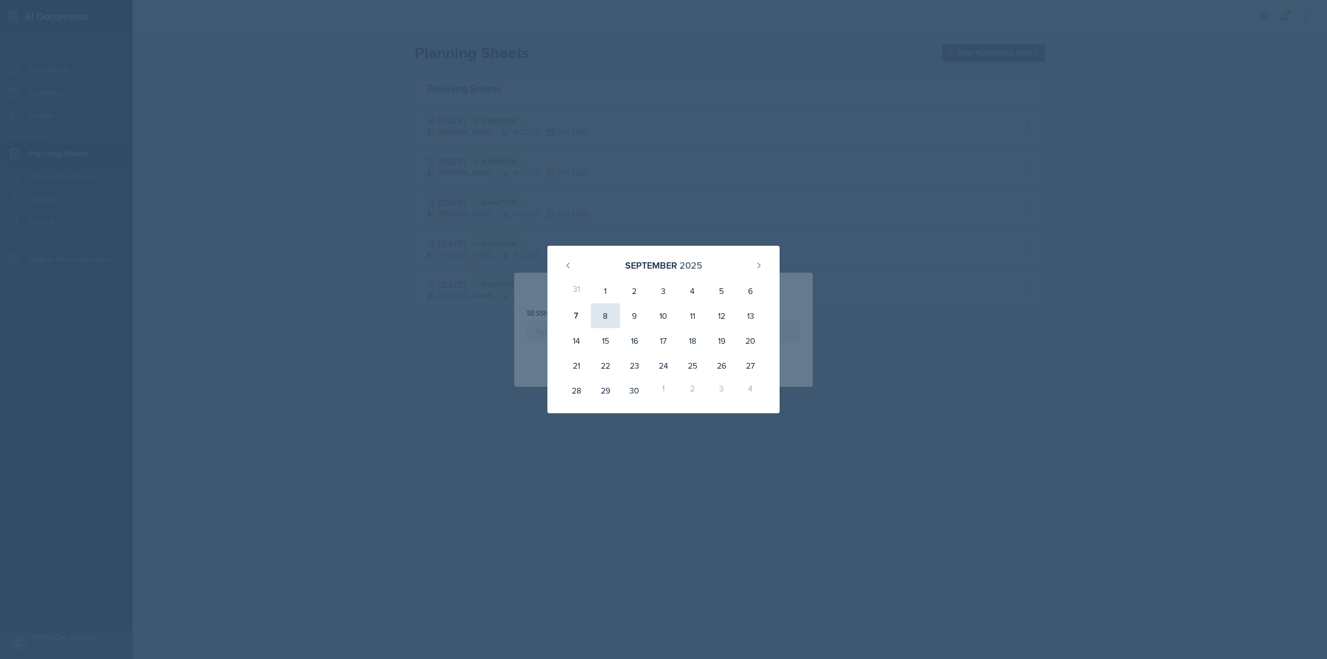
click at [605, 320] on div "8" at bounding box center [605, 315] width 29 height 25
type input "[DATE]"
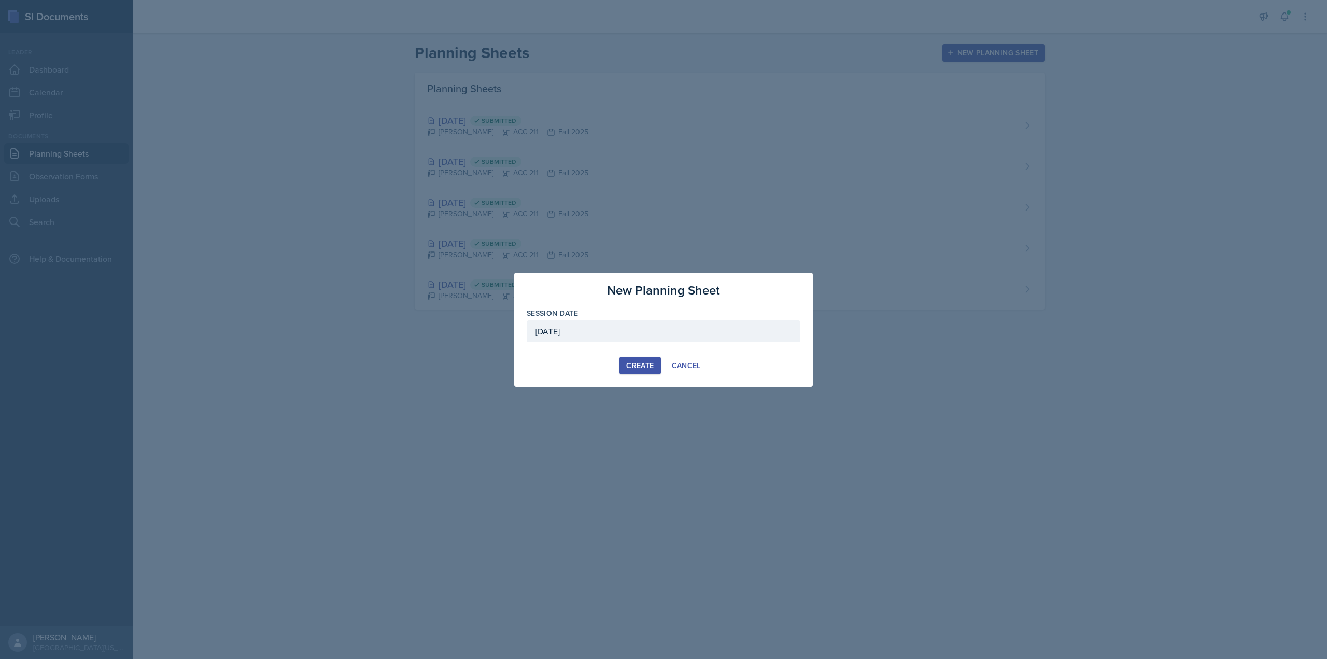
click at [623, 362] on button "Create" at bounding box center [639, 366] width 41 height 18
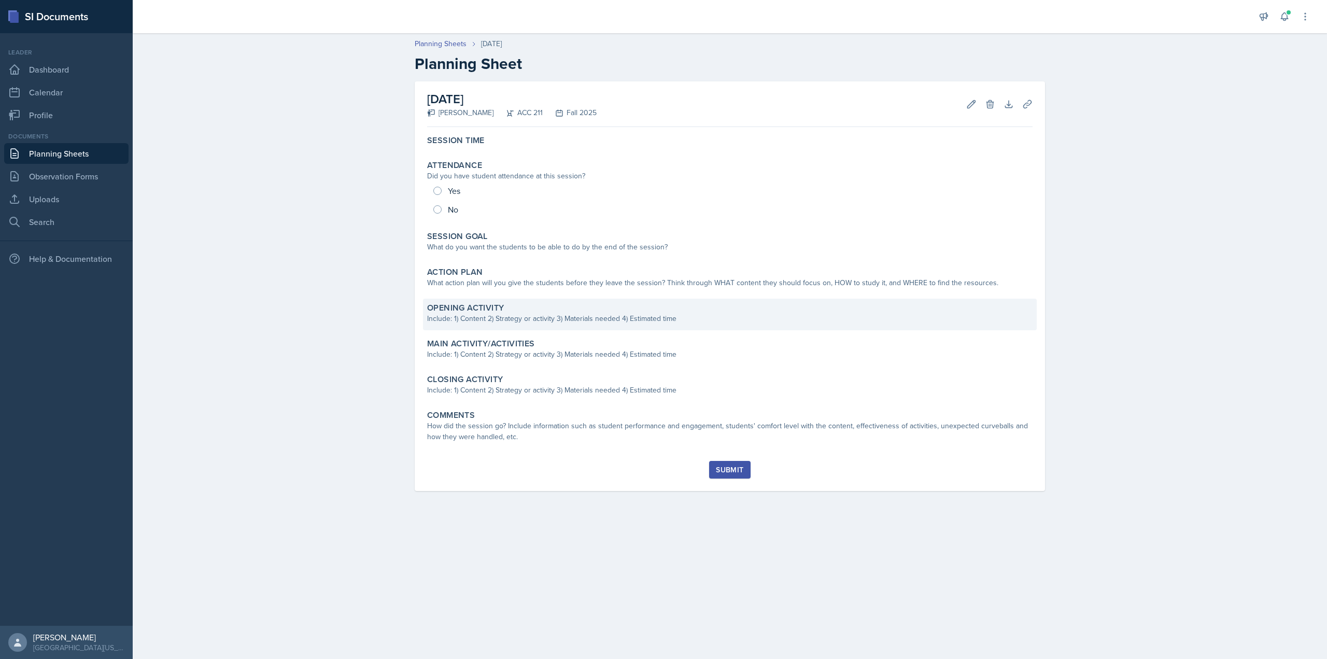
click at [494, 316] on div "Include: 1) Content 2) Strategy or activity 3) Materials needed 4) Estimated ti…" at bounding box center [729, 318] width 605 height 11
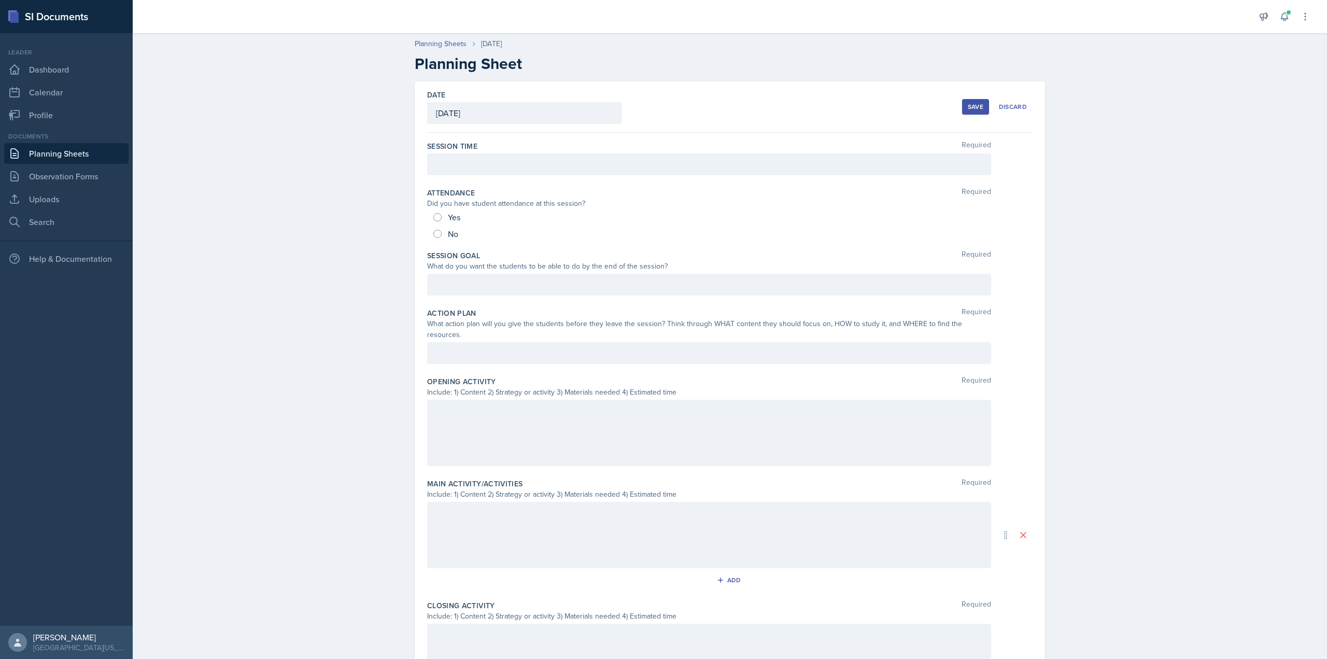
click at [473, 400] on div at bounding box center [709, 433] width 564 height 66
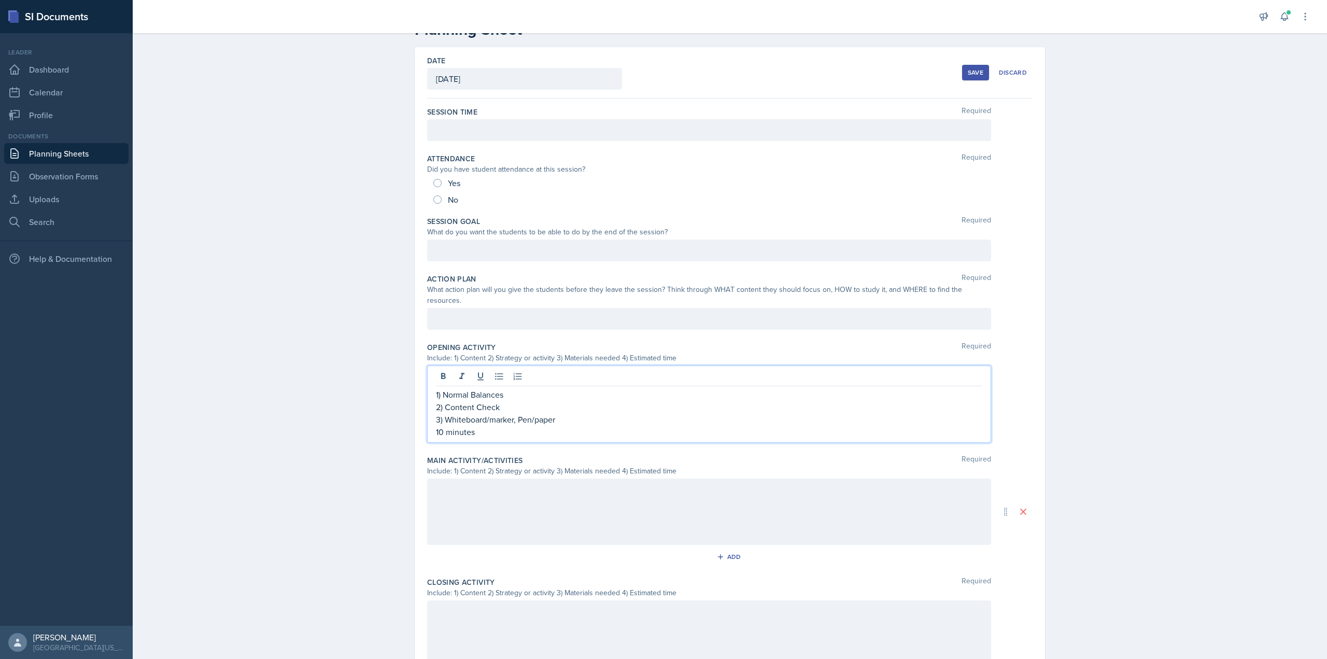
scroll to position [52, 0]
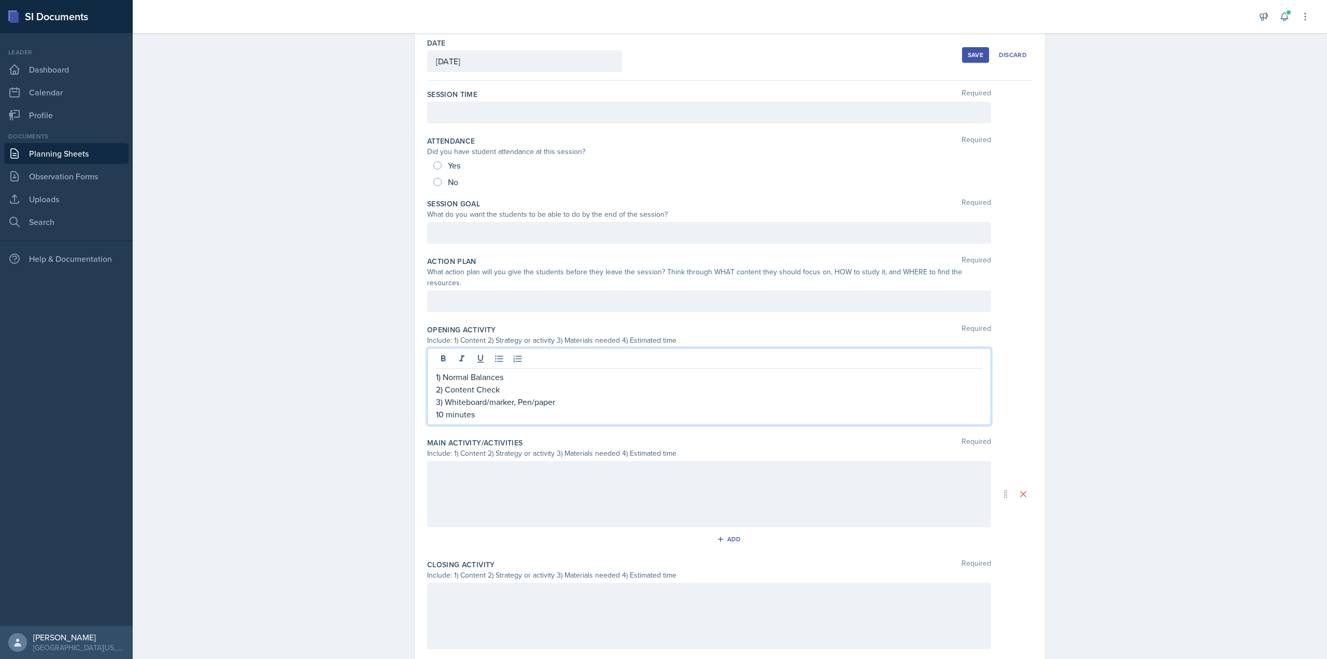
click at [529, 408] on p "10 minutes" at bounding box center [709, 414] width 546 height 12
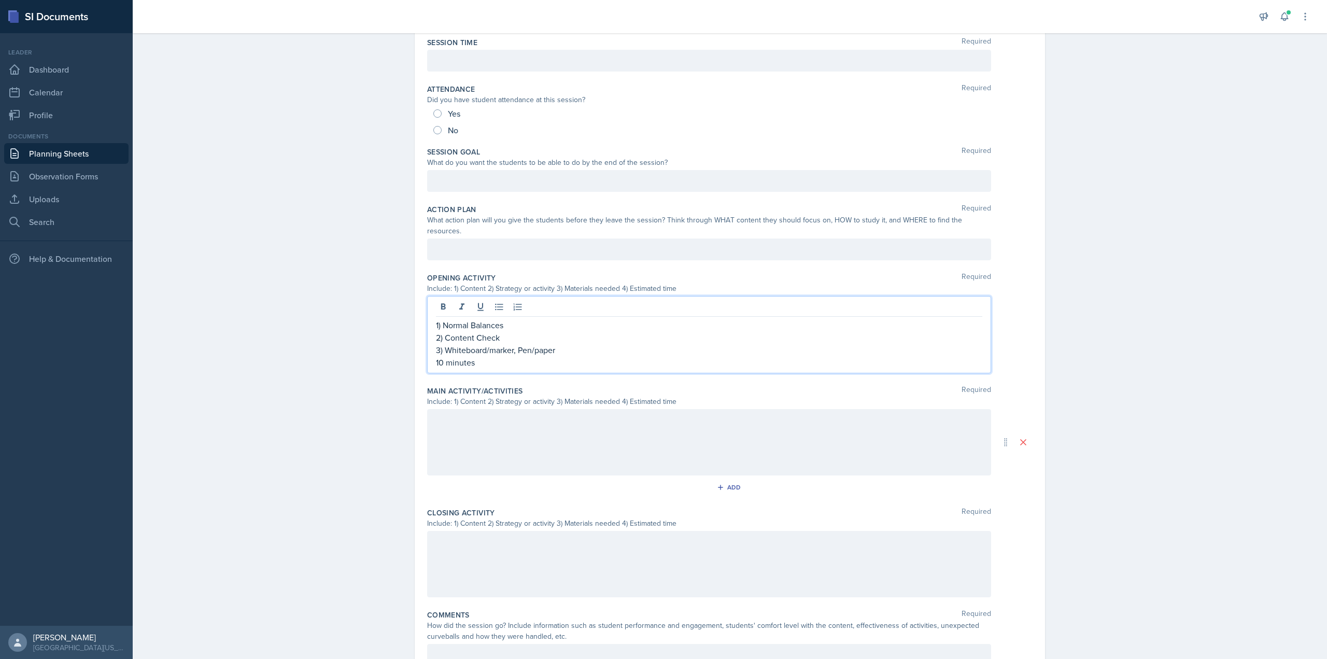
scroll to position [141, 0]
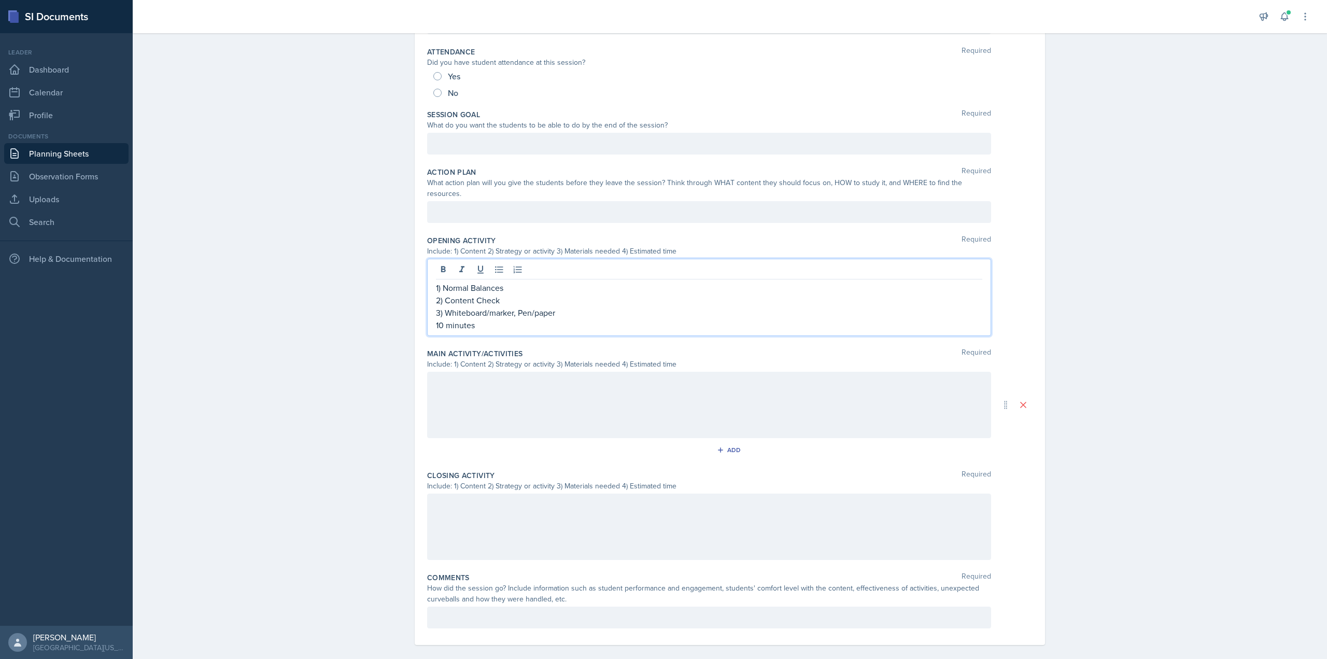
click at [521, 508] on div at bounding box center [709, 526] width 564 height 66
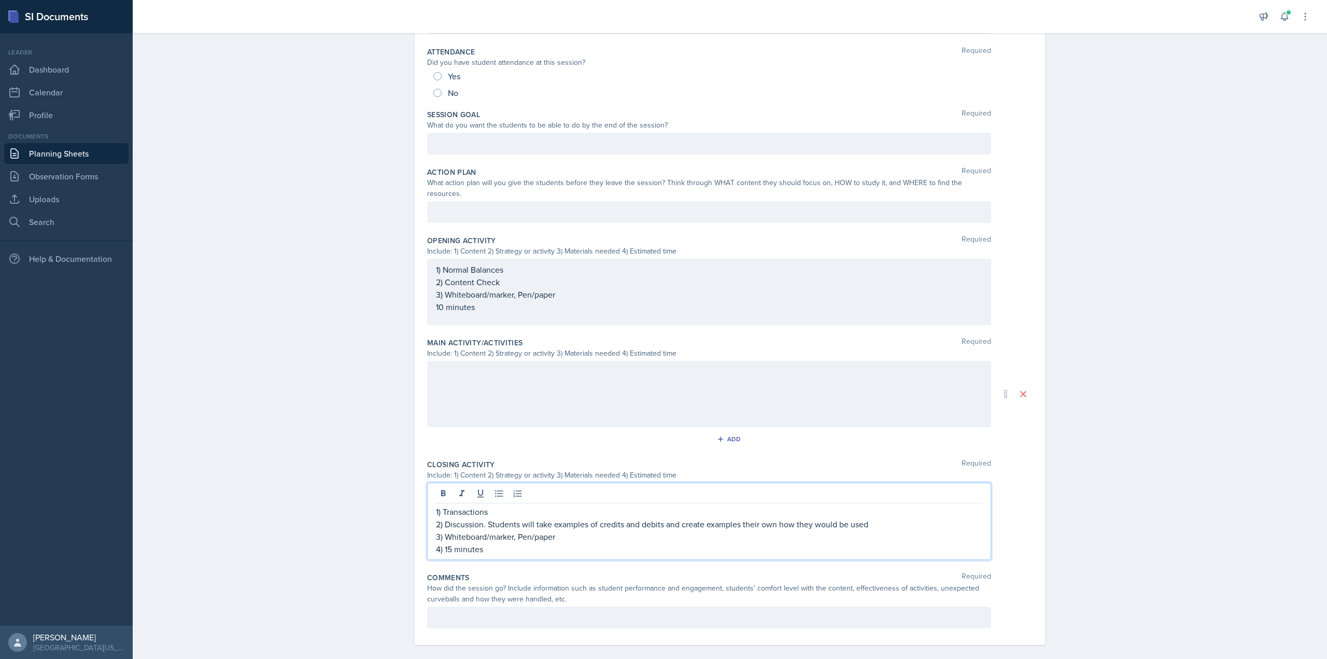
click at [524, 374] on div at bounding box center [709, 394] width 564 height 66
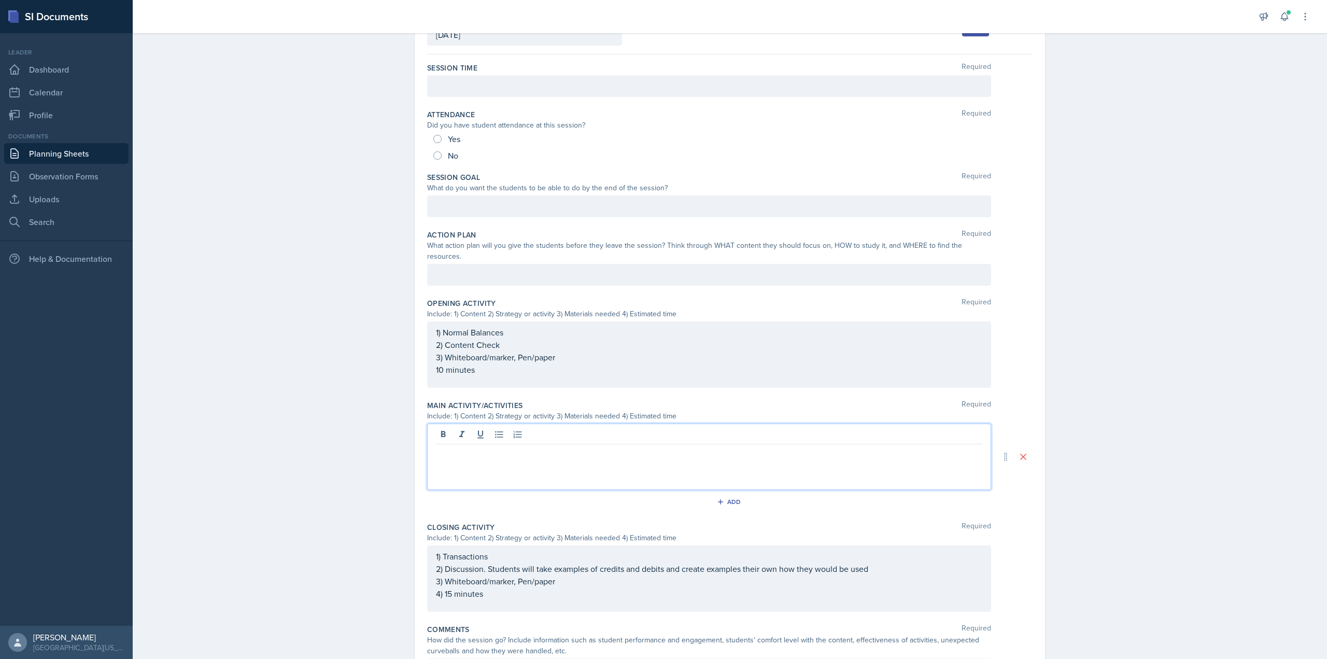
scroll to position [130, 0]
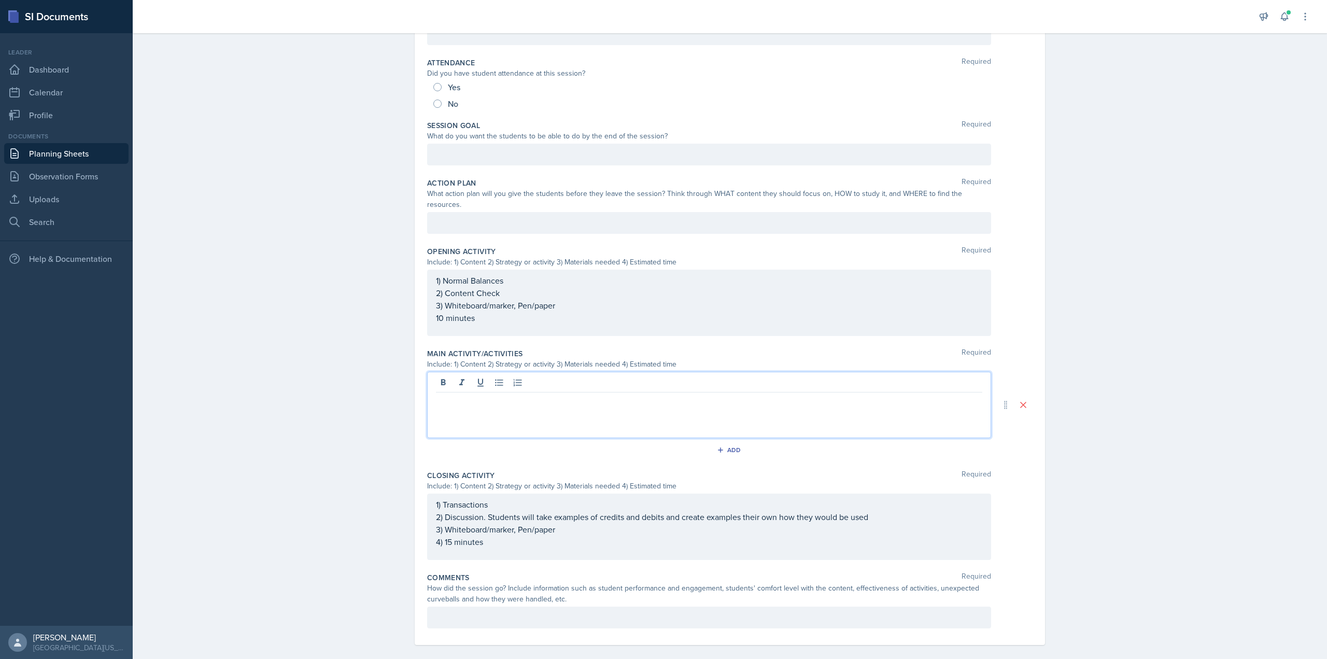
click at [495, 414] on div at bounding box center [709, 405] width 564 height 66
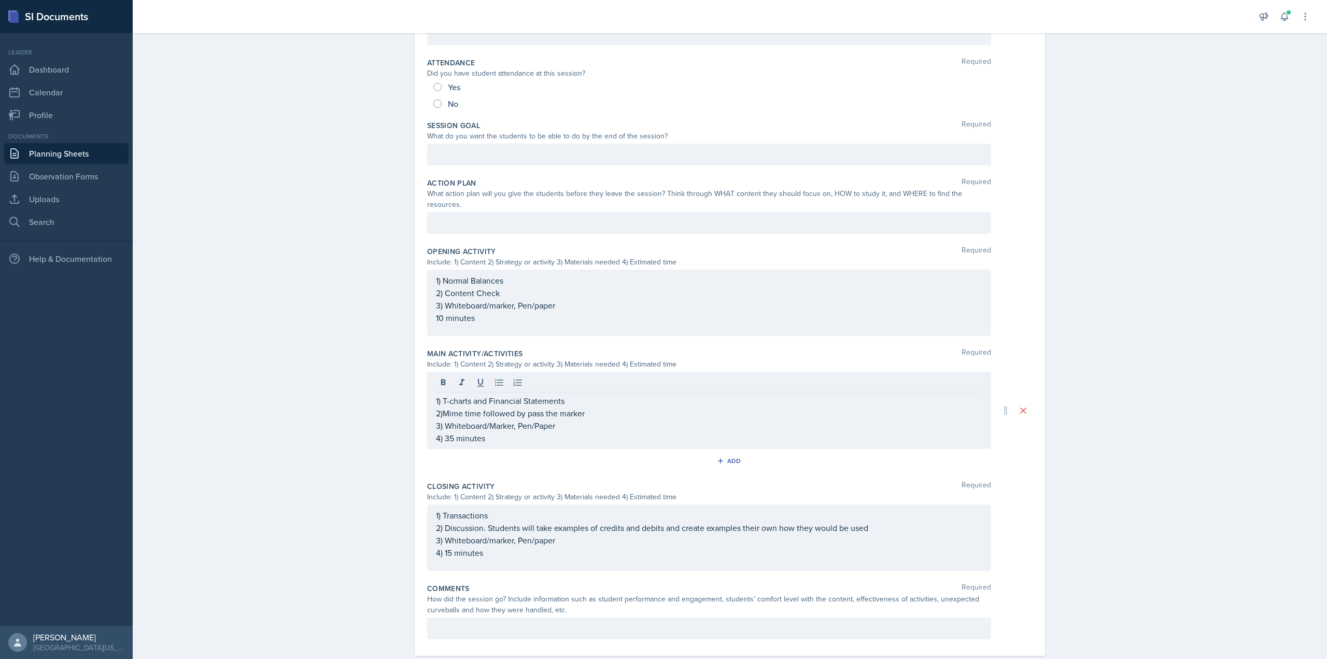
click at [275, 437] on div "Planning Sheets [DATE] Planning Sheet Date [DATE] [DATE] 31 1 2 3 4 5 6 7 8 9 1…" at bounding box center [730, 289] width 1194 height 783
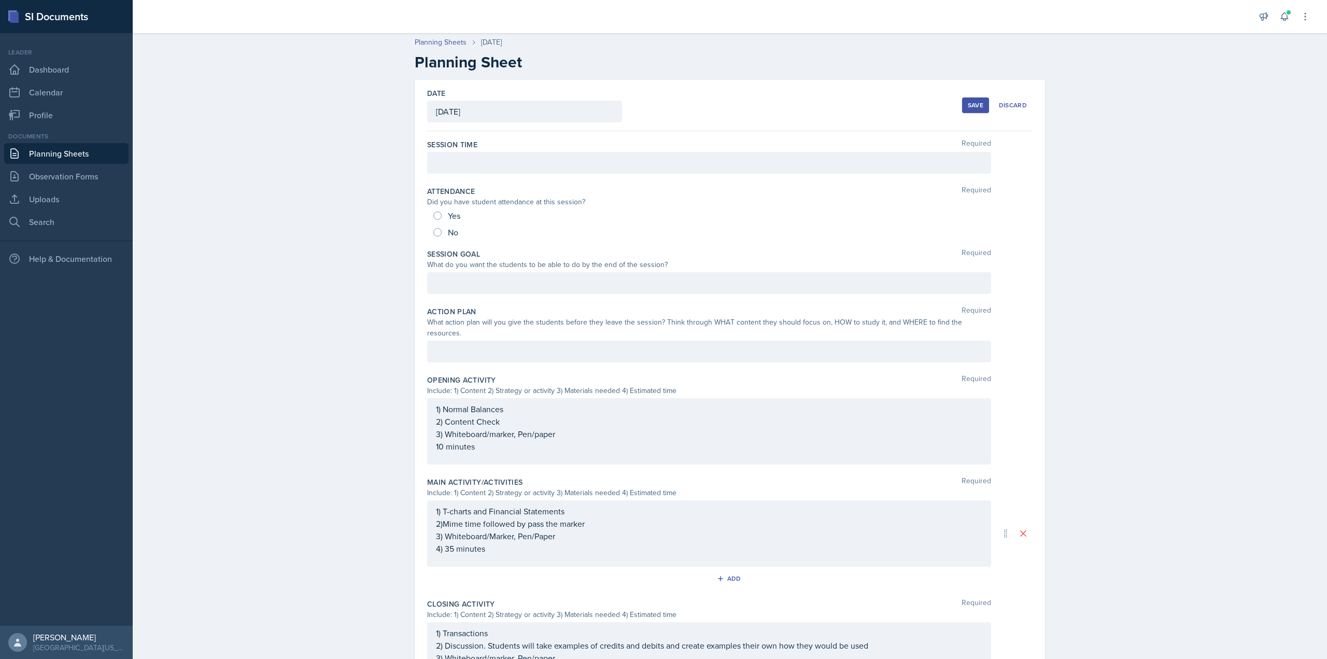
scroll to position [0, 0]
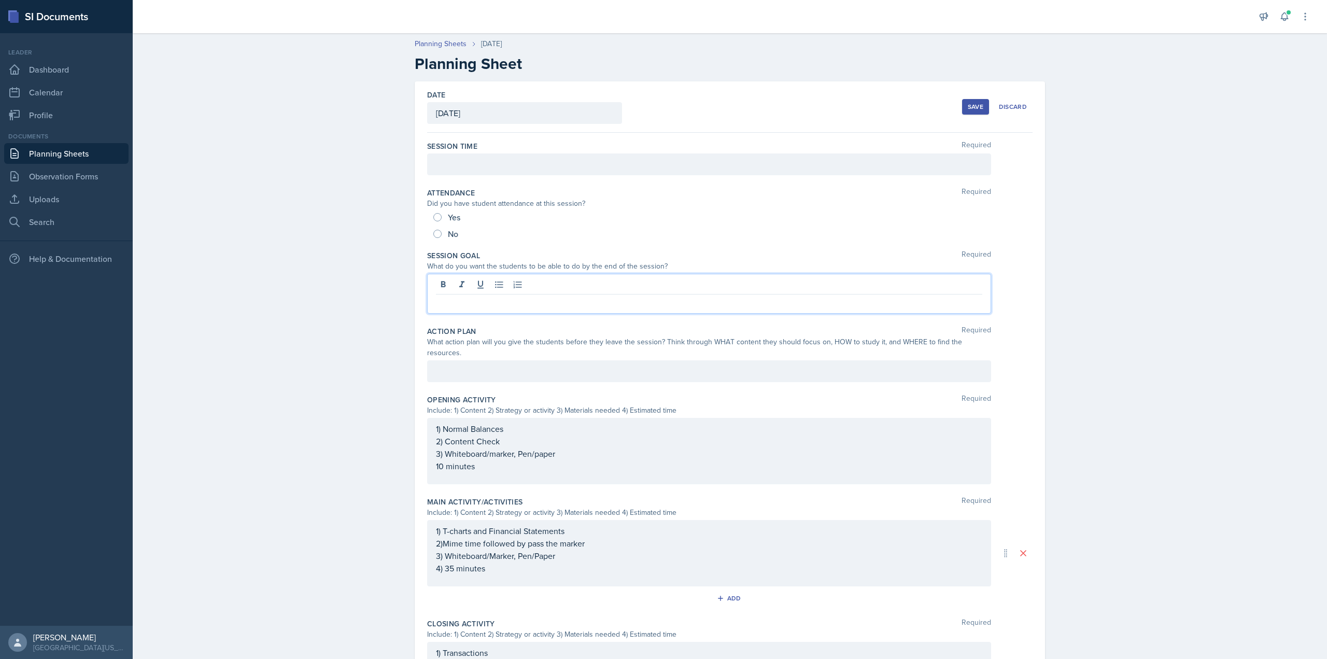
click at [515, 287] on div at bounding box center [709, 294] width 564 height 40
paste div
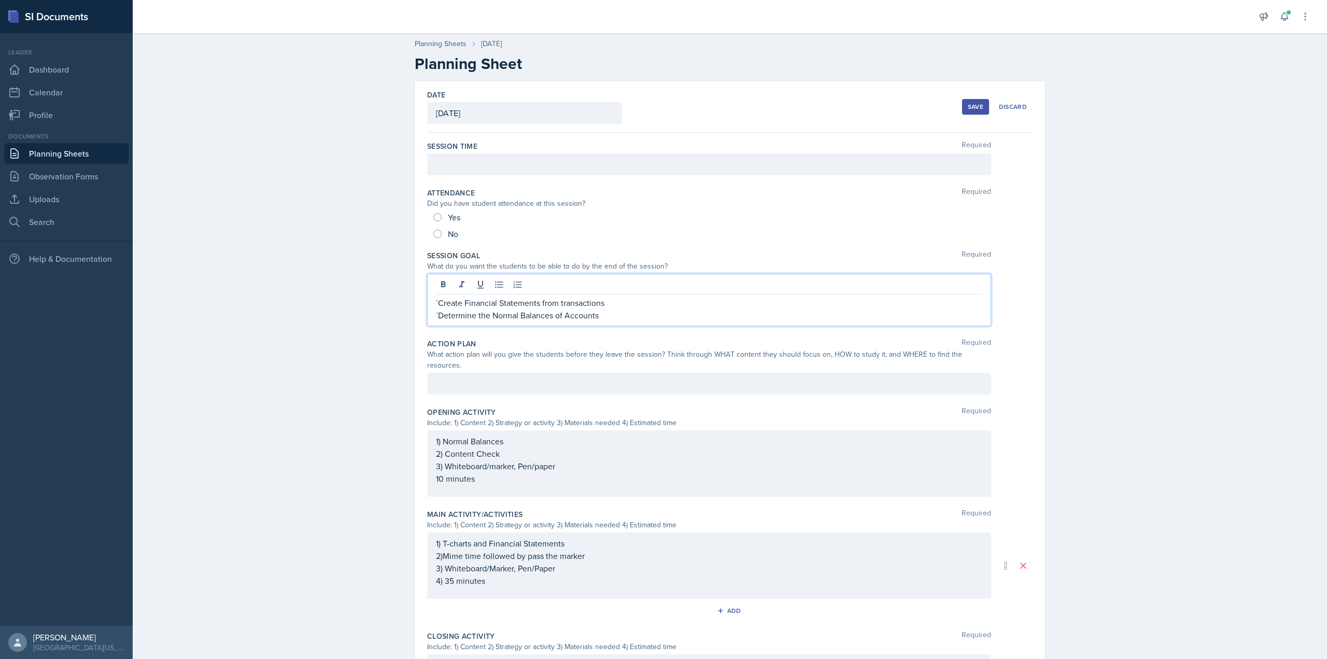
click at [436, 318] on p "´Determine the Normal Balances of Accounts" at bounding box center [709, 315] width 546 height 12
click at [436, 302] on p "´Create Financial Statements from transactions" at bounding box center [709, 302] width 546 height 12
click at [487, 339] on div "Action Plan Required" at bounding box center [729, 343] width 605 height 10
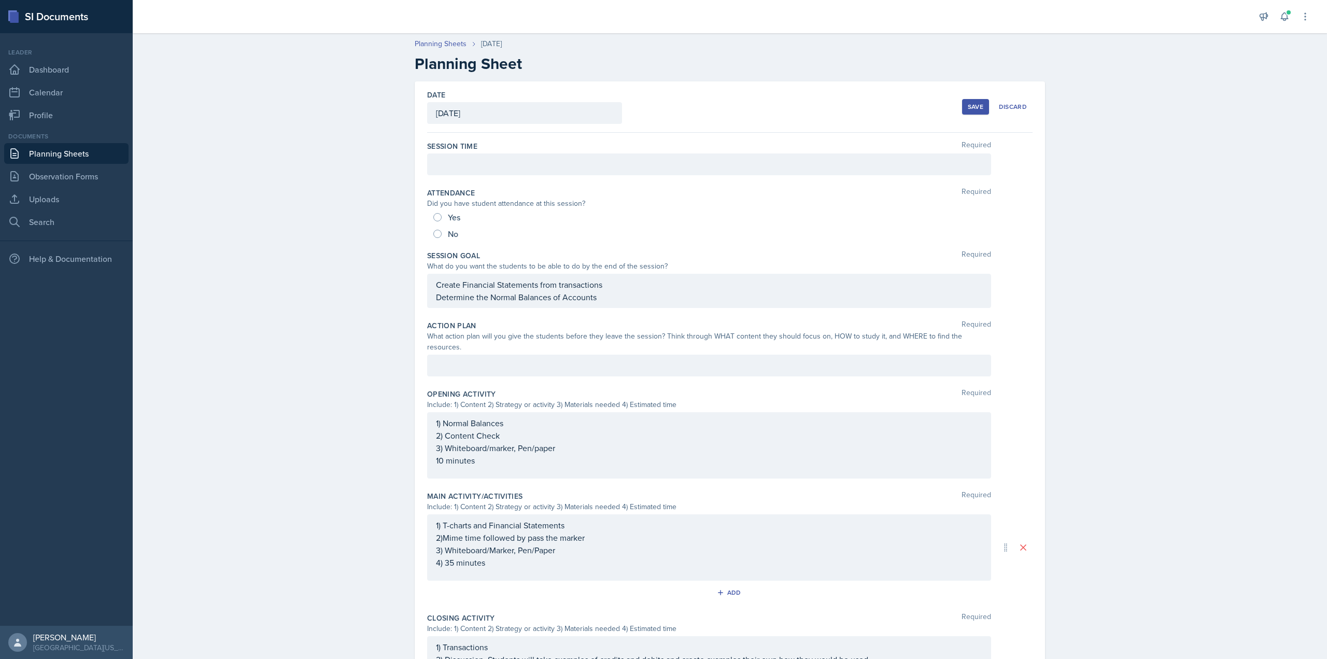
click at [515, 355] on div at bounding box center [709, 366] width 564 height 22
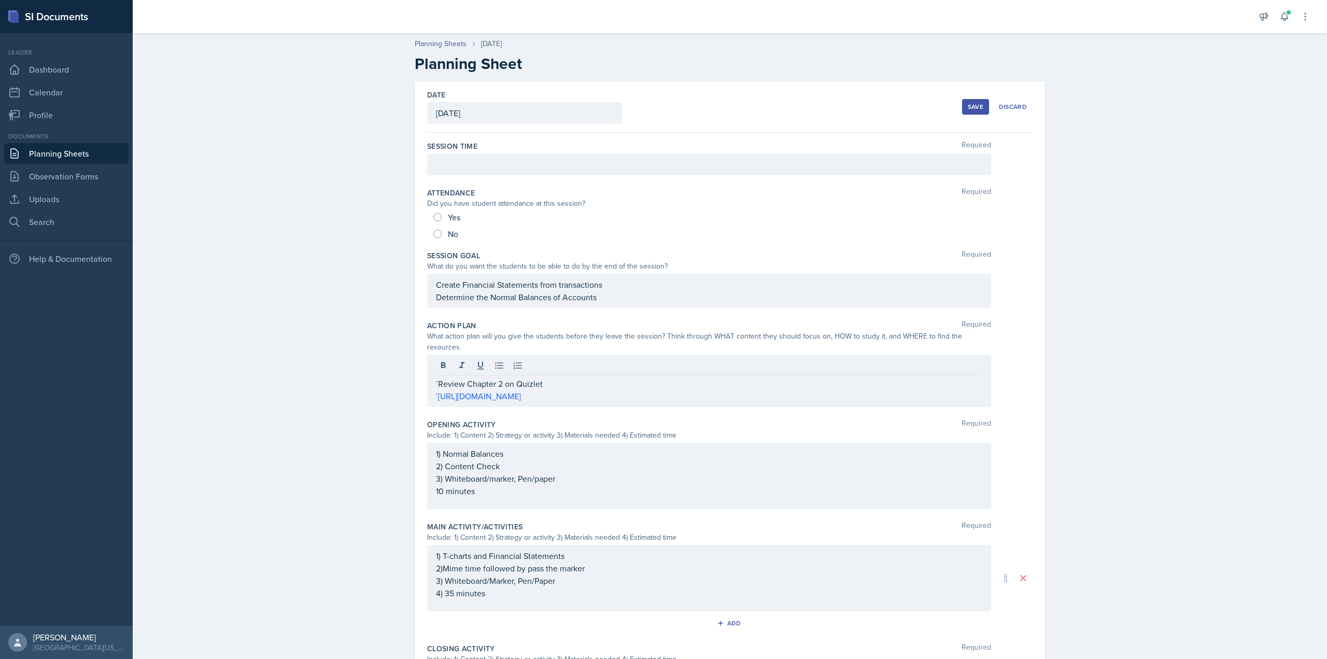
click at [339, 416] on div "Planning Sheets [DATE] Planning Sheet Date [DATE] [DATE] 31 1 2 3 4 5 6 7 8 9 1…" at bounding box center [730, 435] width 1194 height 815
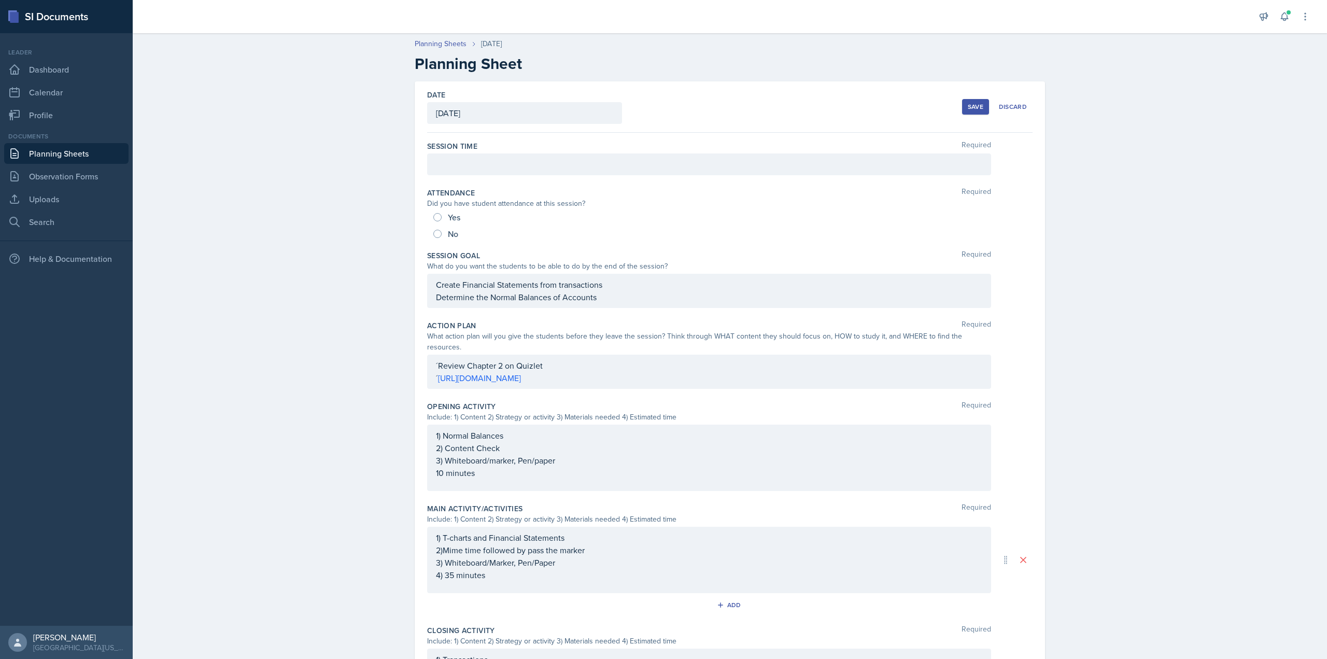
click at [436, 355] on div "´Review Chapter 2 on Quizlet ´ [URL][DOMAIN_NAME]" at bounding box center [709, 372] width 564 height 34
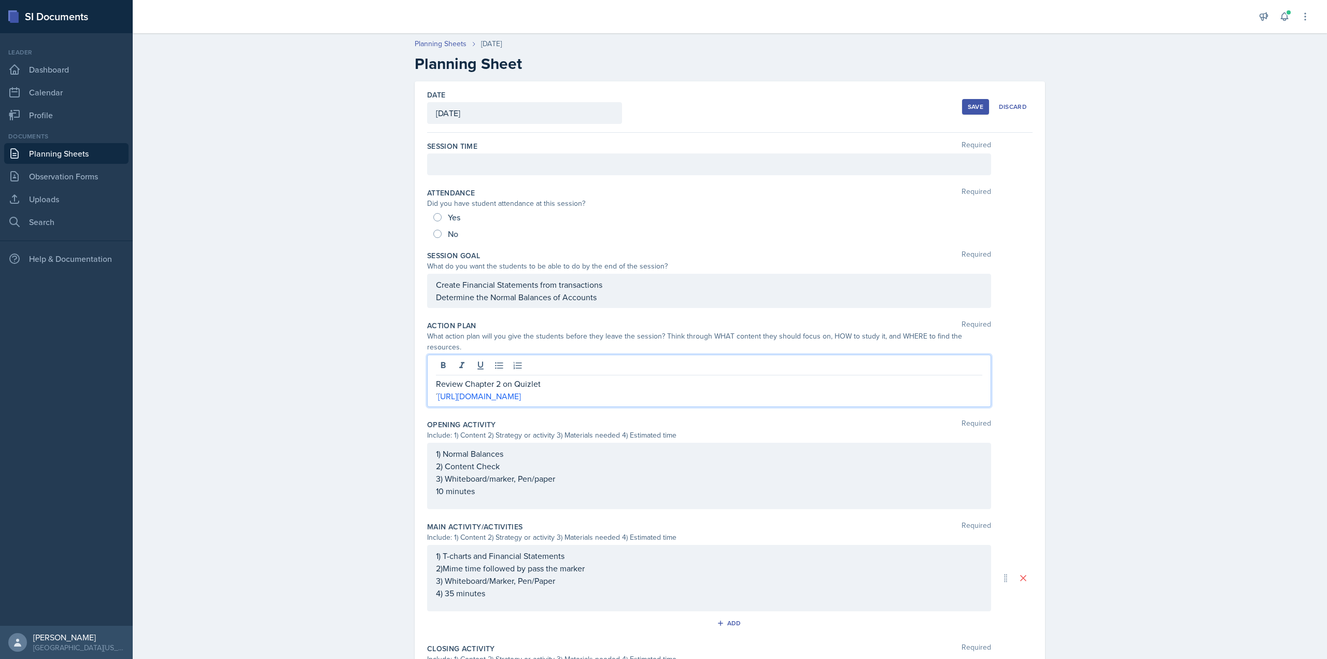
click at [436, 390] on p "´ [URL][DOMAIN_NAME]" at bounding box center [709, 396] width 546 height 12
click at [366, 401] on div "Planning Sheets [DATE] Planning Sheet Date [DATE] [DATE] 31 1 2 3 4 5 6 7 8 9 1…" at bounding box center [730, 435] width 1194 height 815
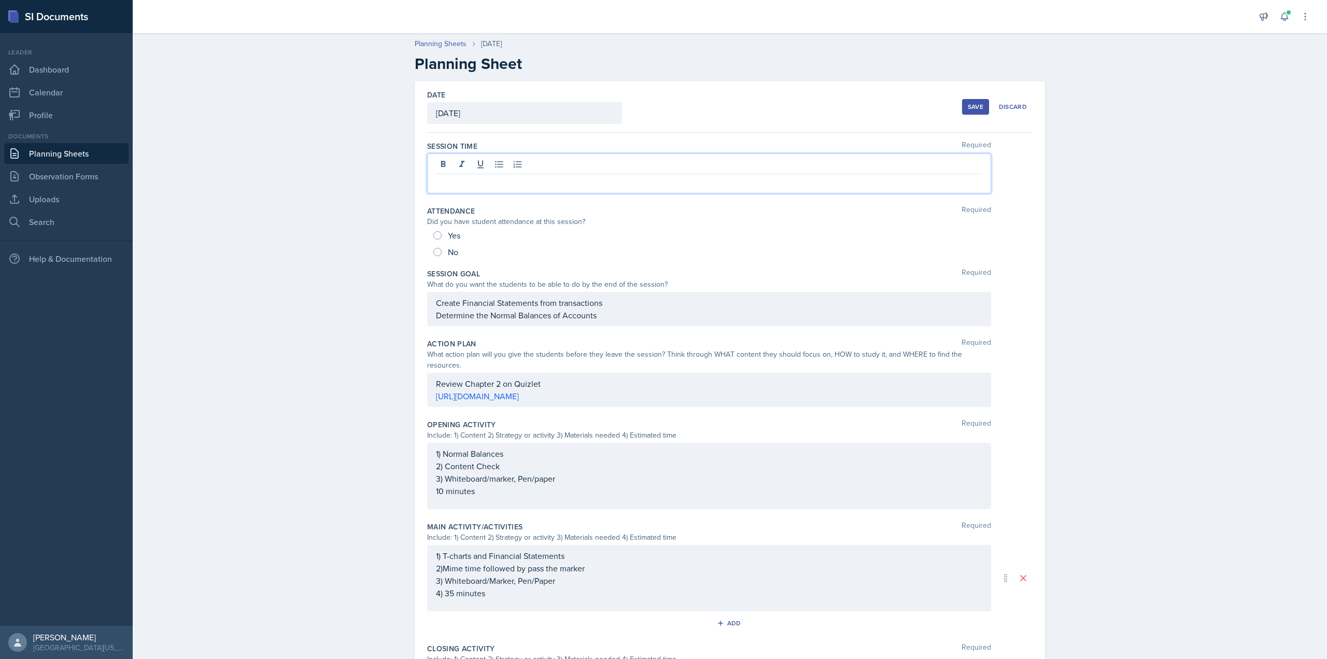
click at [777, 169] on div at bounding box center [709, 173] width 564 height 40
click at [761, 111] on div "Date [DATE] [DATE] 31 1 2 3 4 5 6 7 8 9 10 11 12 13 14 15 16 17 18 19 20 21 22 …" at bounding box center [729, 106] width 605 height 51
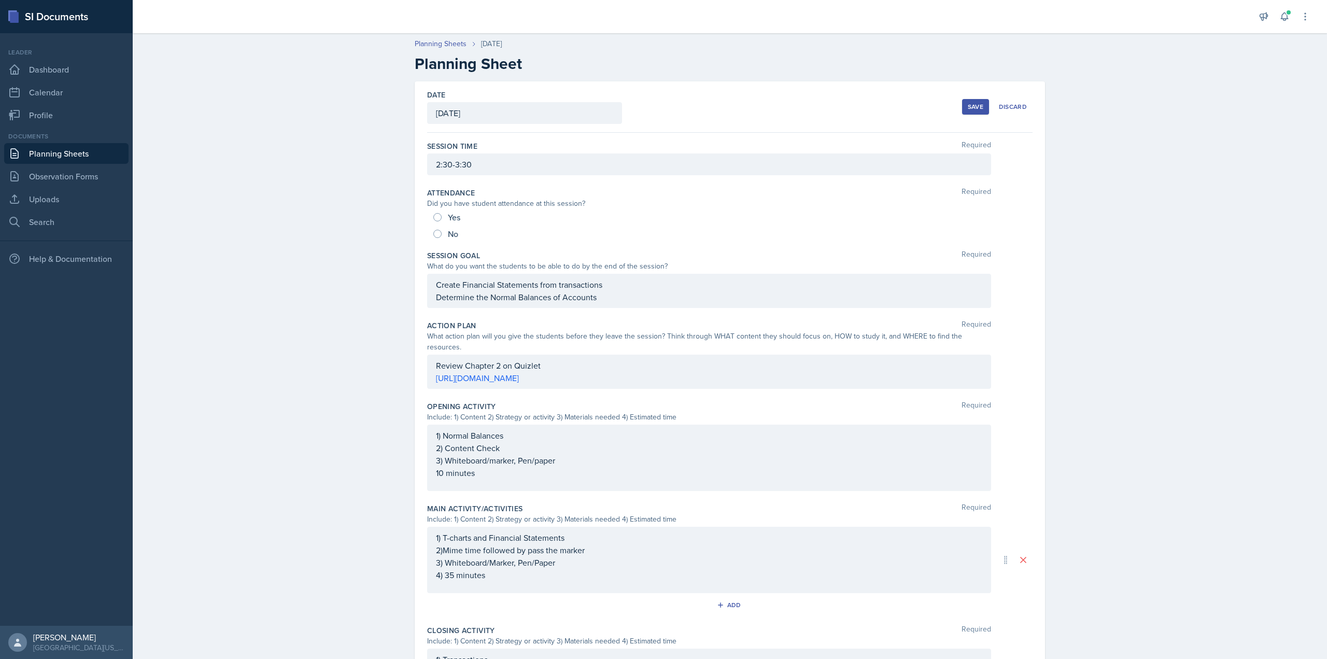
click at [978, 108] on div "Save" at bounding box center [976, 107] width 16 height 8
